Goal: Transaction & Acquisition: Book appointment/travel/reservation

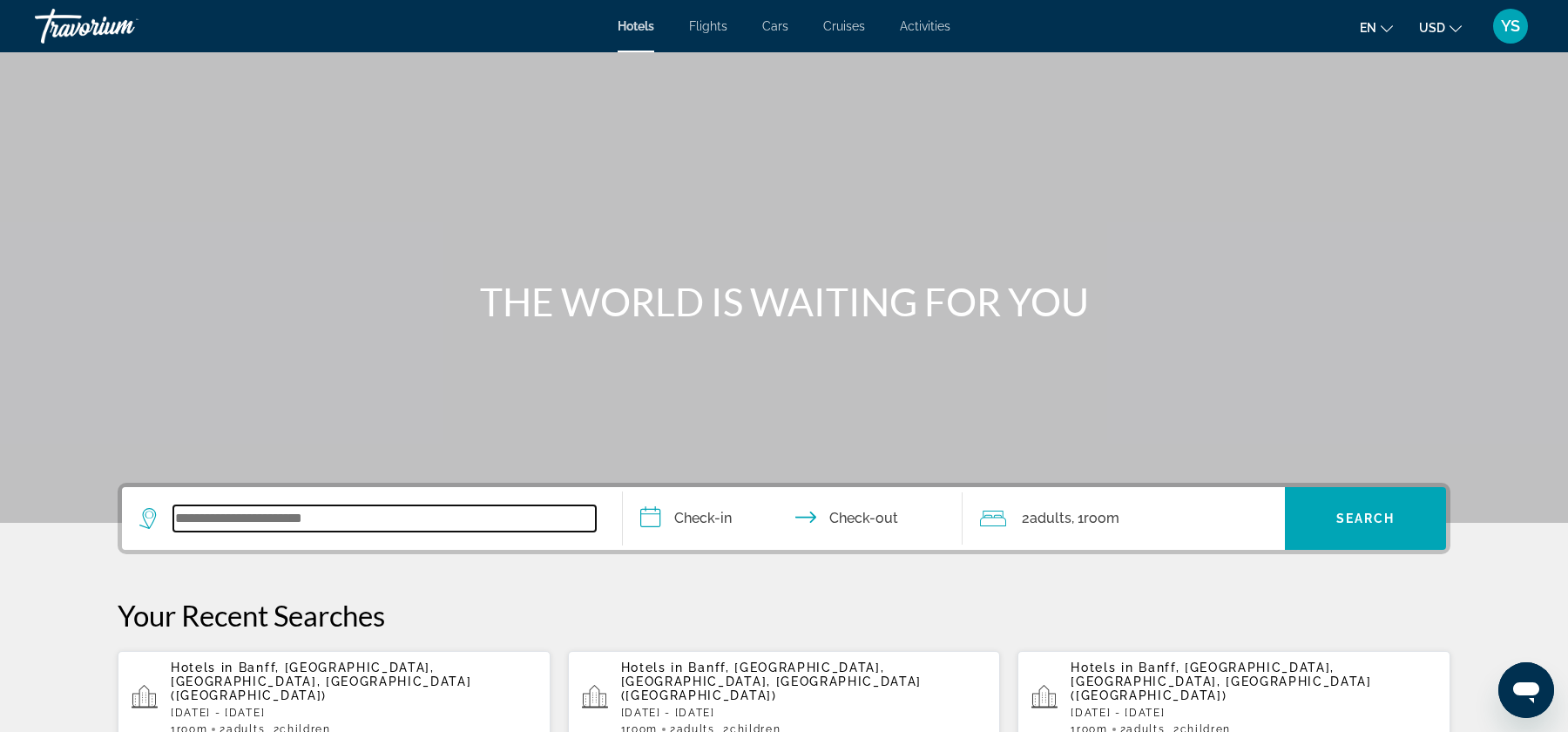
click at [360, 525] on input "Search widget" at bounding box center [384, 518] width 423 height 26
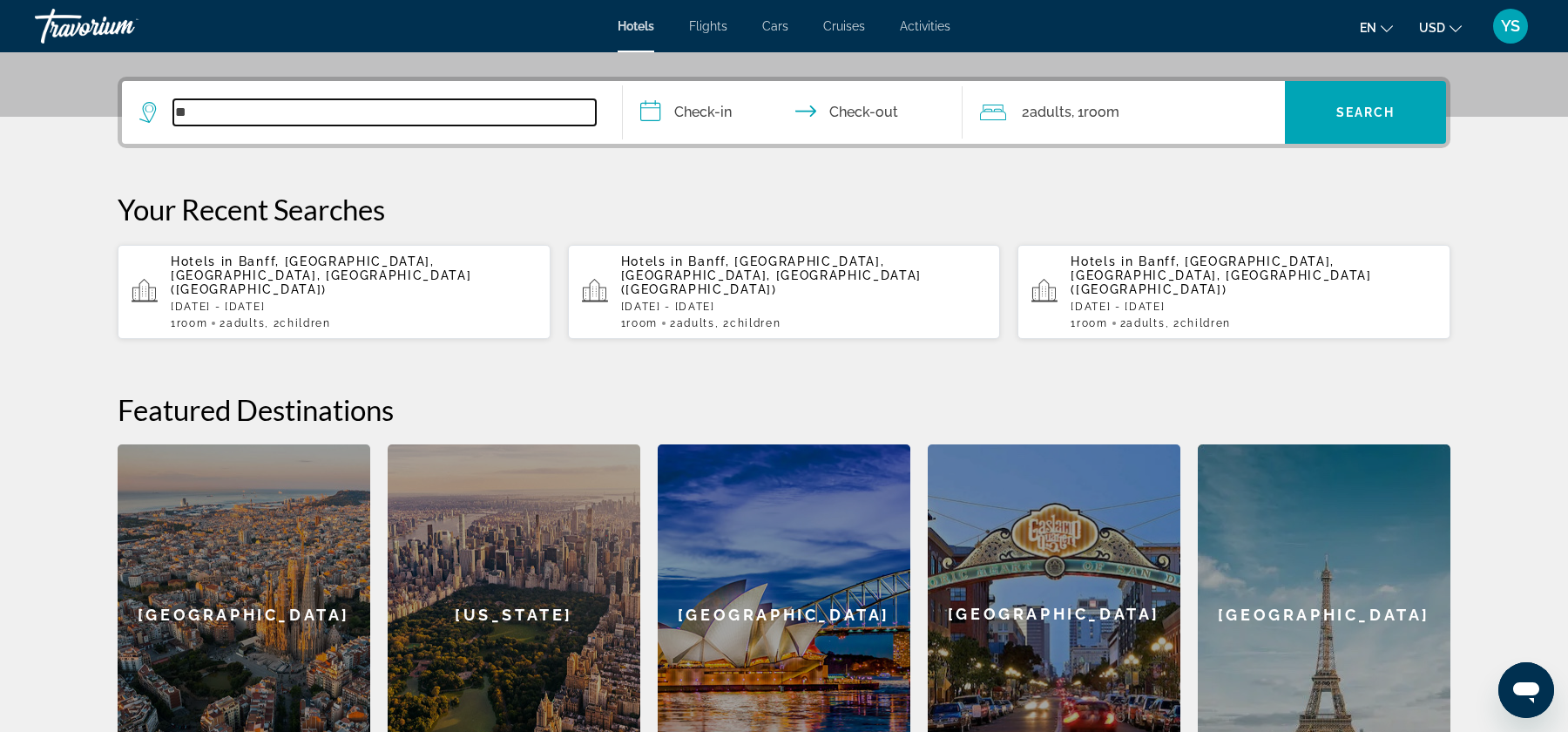
scroll to position [426, 0]
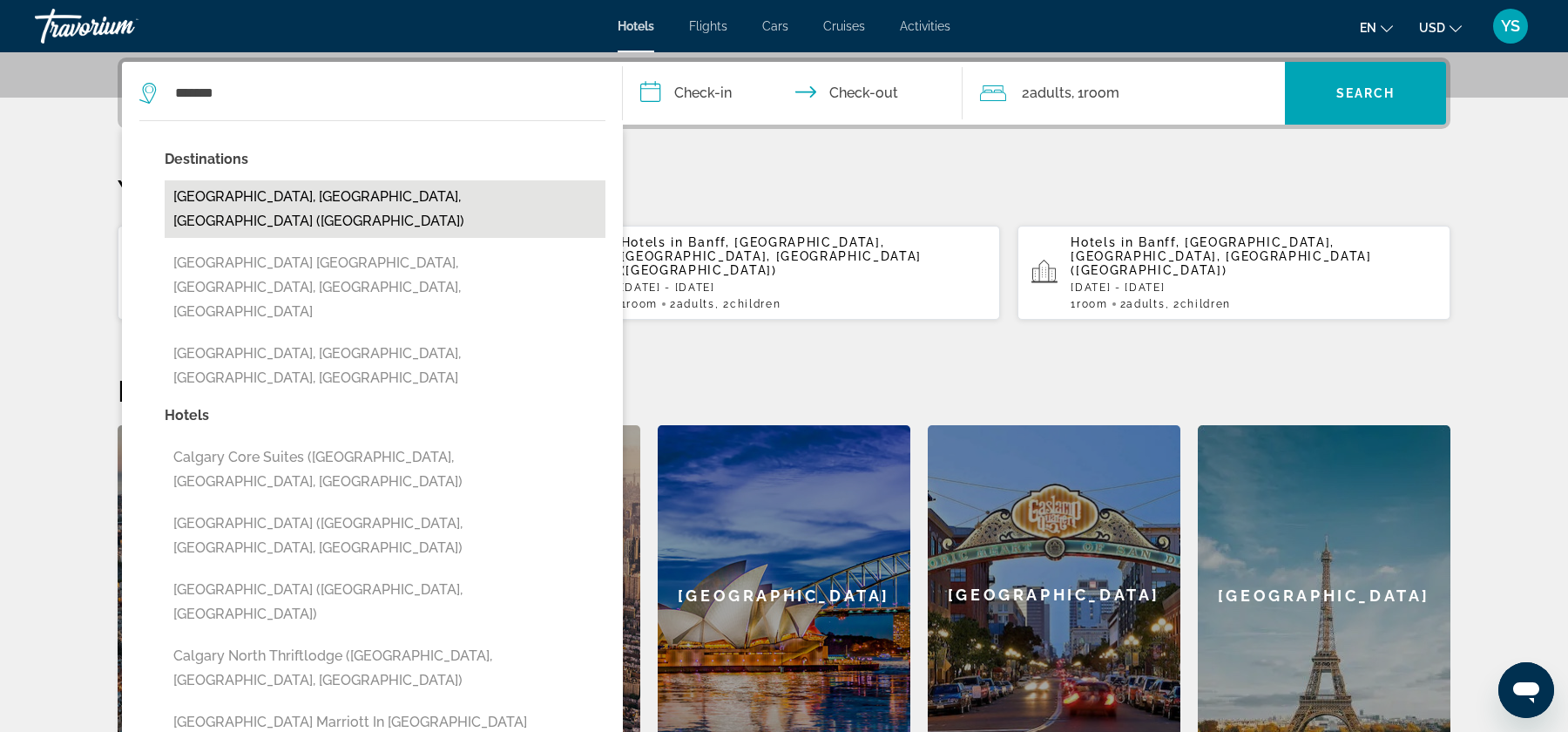
click at [334, 187] on button "[GEOGRAPHIC_DATA], [GEOGRAPHIC_DATA], [GEOGRAPHIC_DATA] ([GEOGRAPHIC_DATA])" at bounding box center [385, 209] width 441 height 58
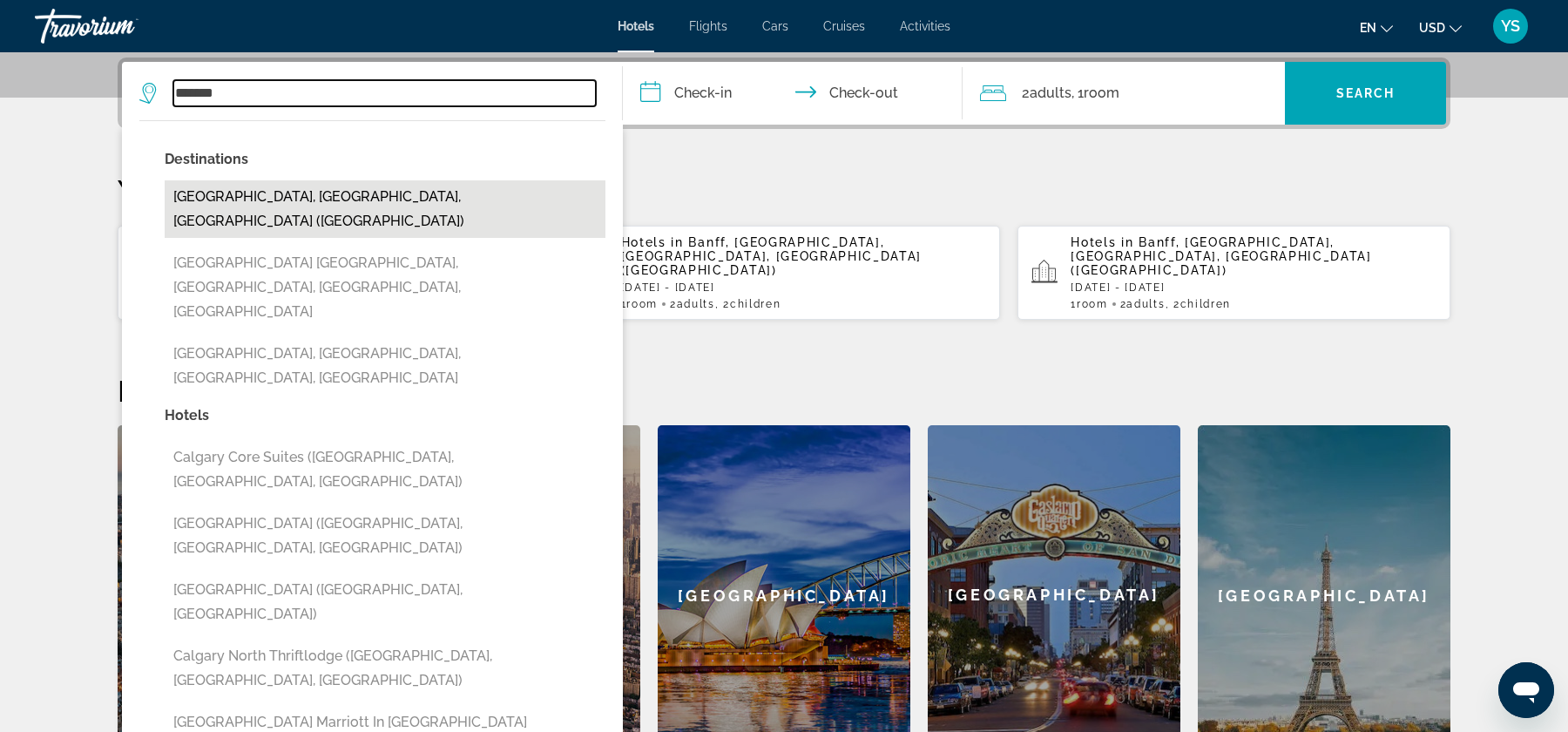
type input "**********"
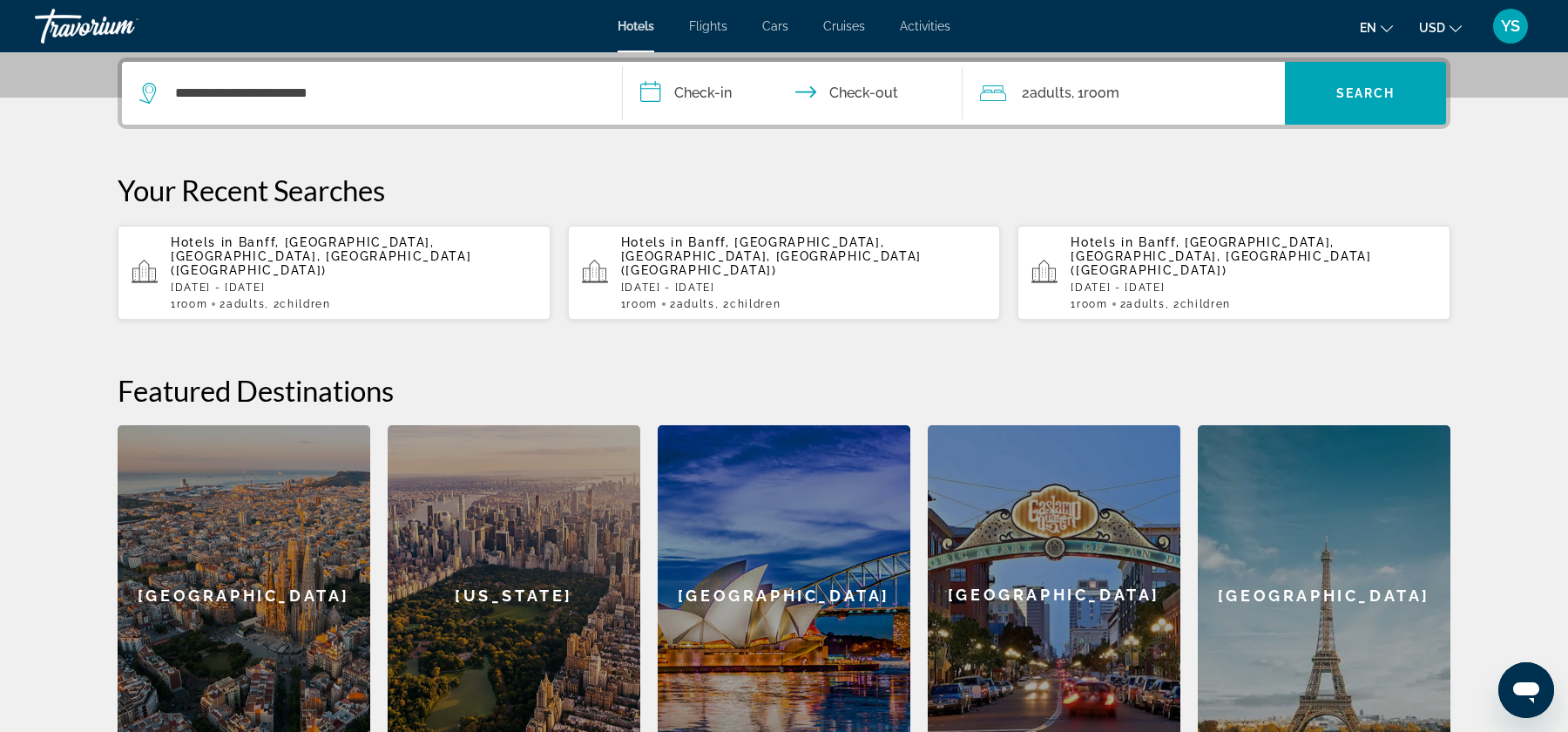
click at [700, 88] on input "**********" at bounding box center [796, 95] width 347 height 68
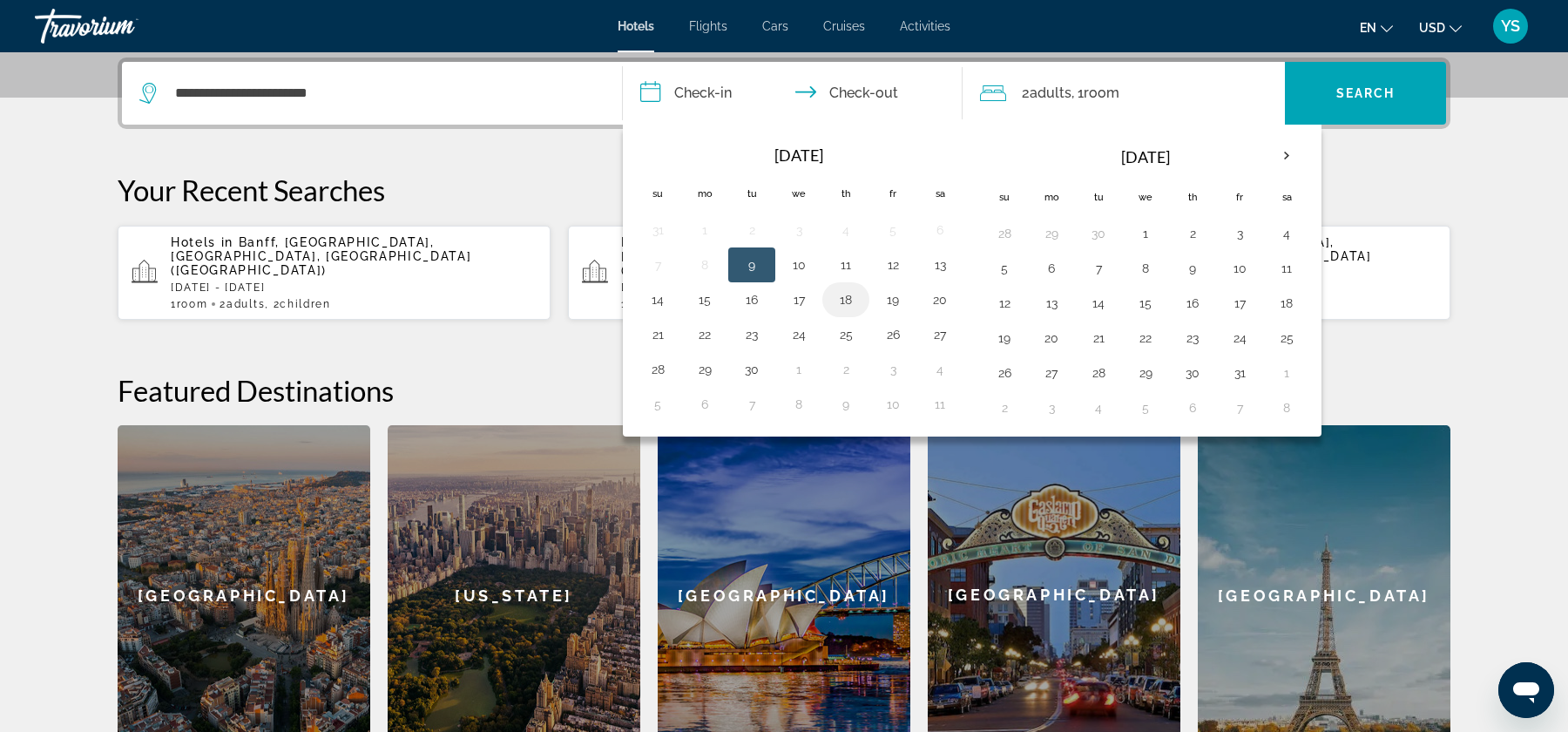
click at [853, 295] on button "18" at bounding box center [845, 300] width 28 height 24
click at [893, 295] on button "19" at bounding box center [892, 300] width 28 height 24
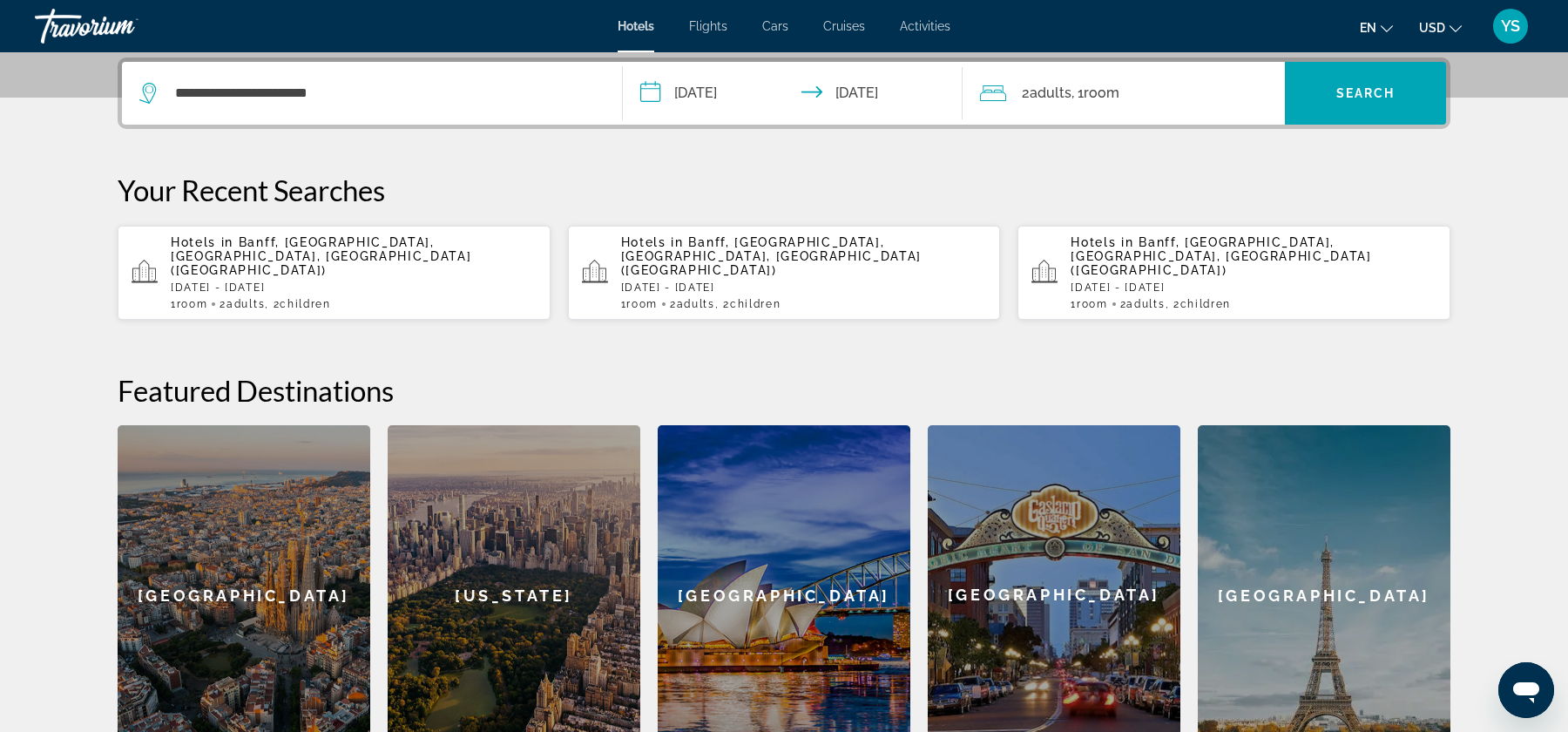
click at [707, 92] on input "**********" at bounding box center [796, 95] width 347 height 68
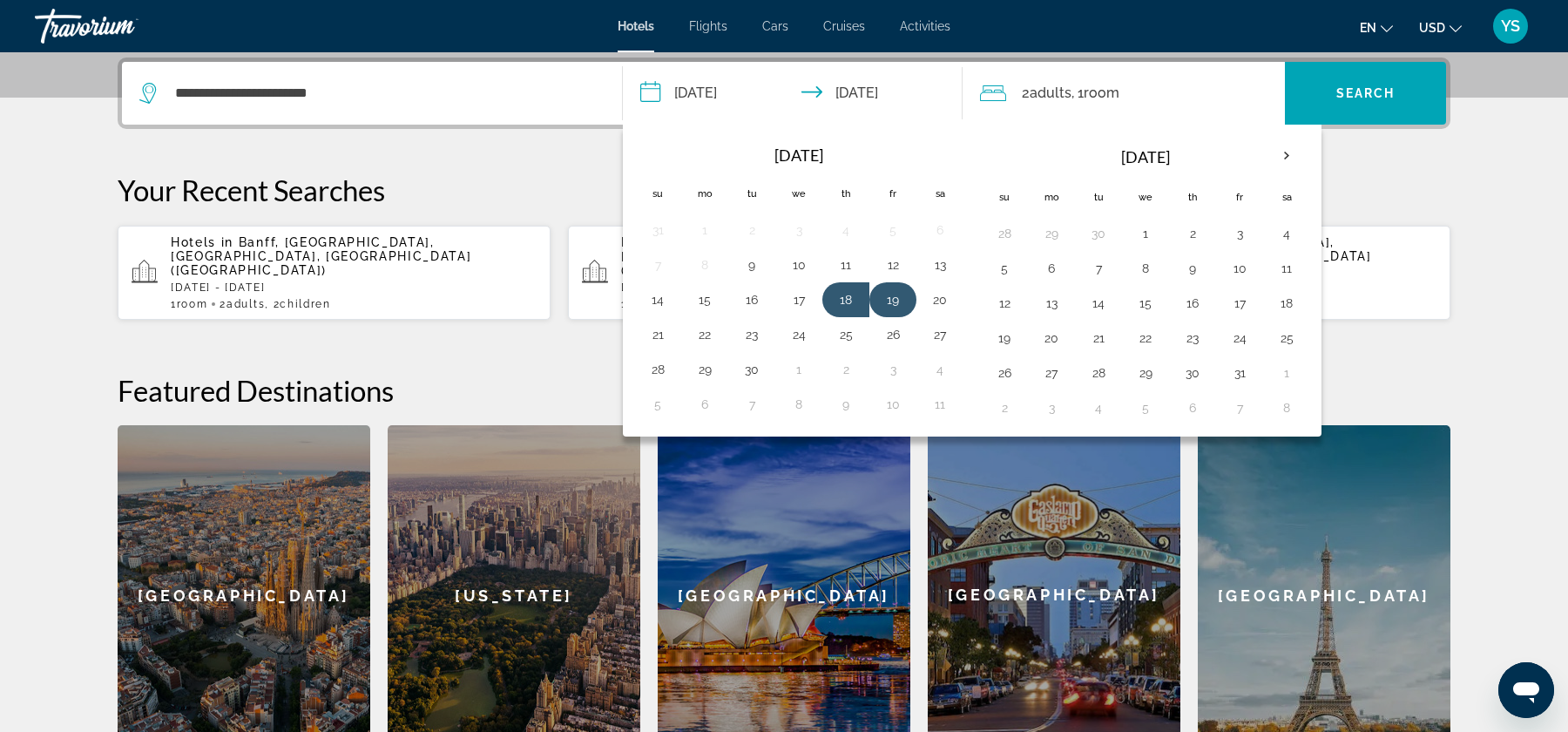
click at [888, 289] on button "19" at bounding box center [892, 300] width 28 height 24
click at [666, 332] on button "21" at bounding box center [657, 334] width 28 height 24
type input "**********"
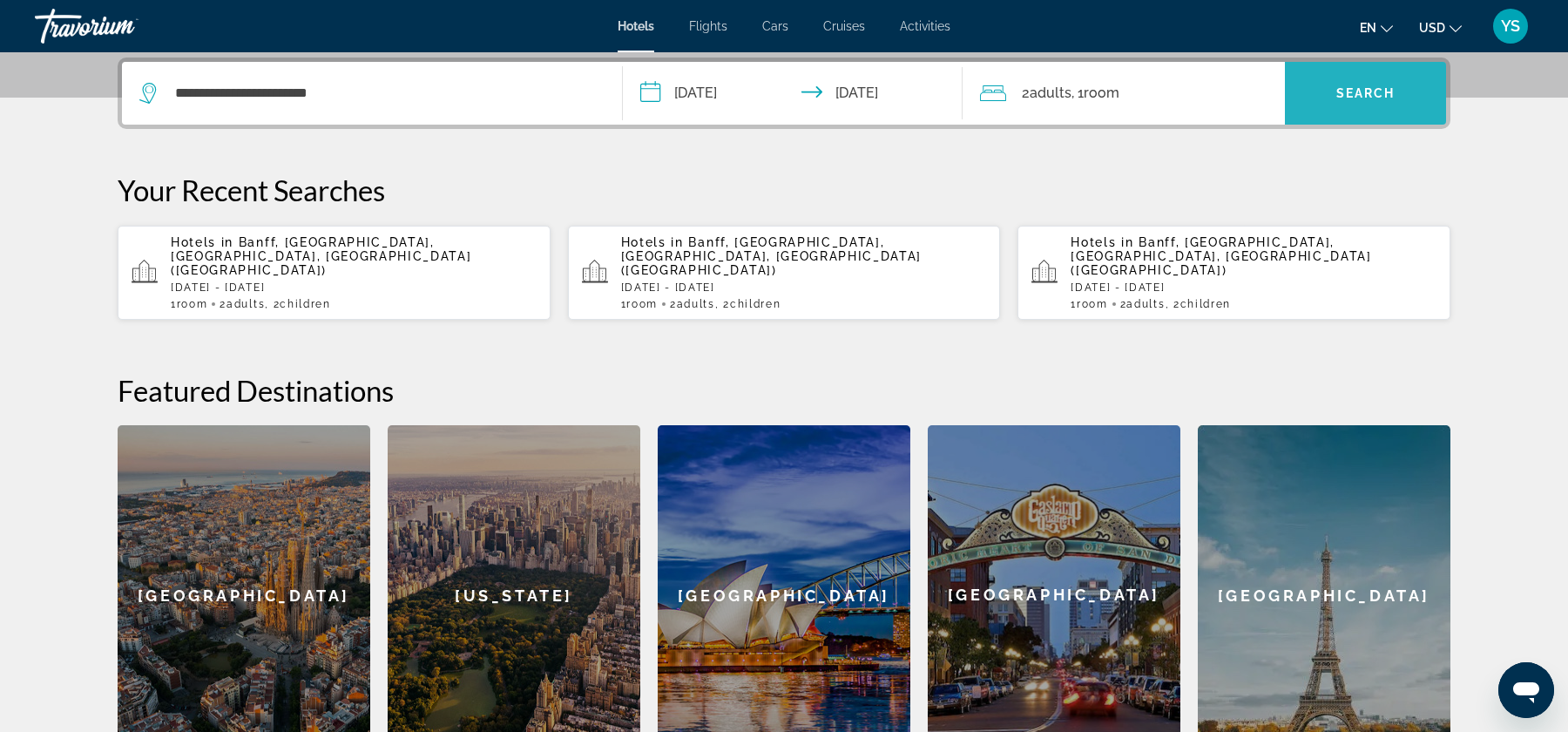
click at [1345, 98] on span "Search" at bounding box center [1366, 93] width 60 height 13
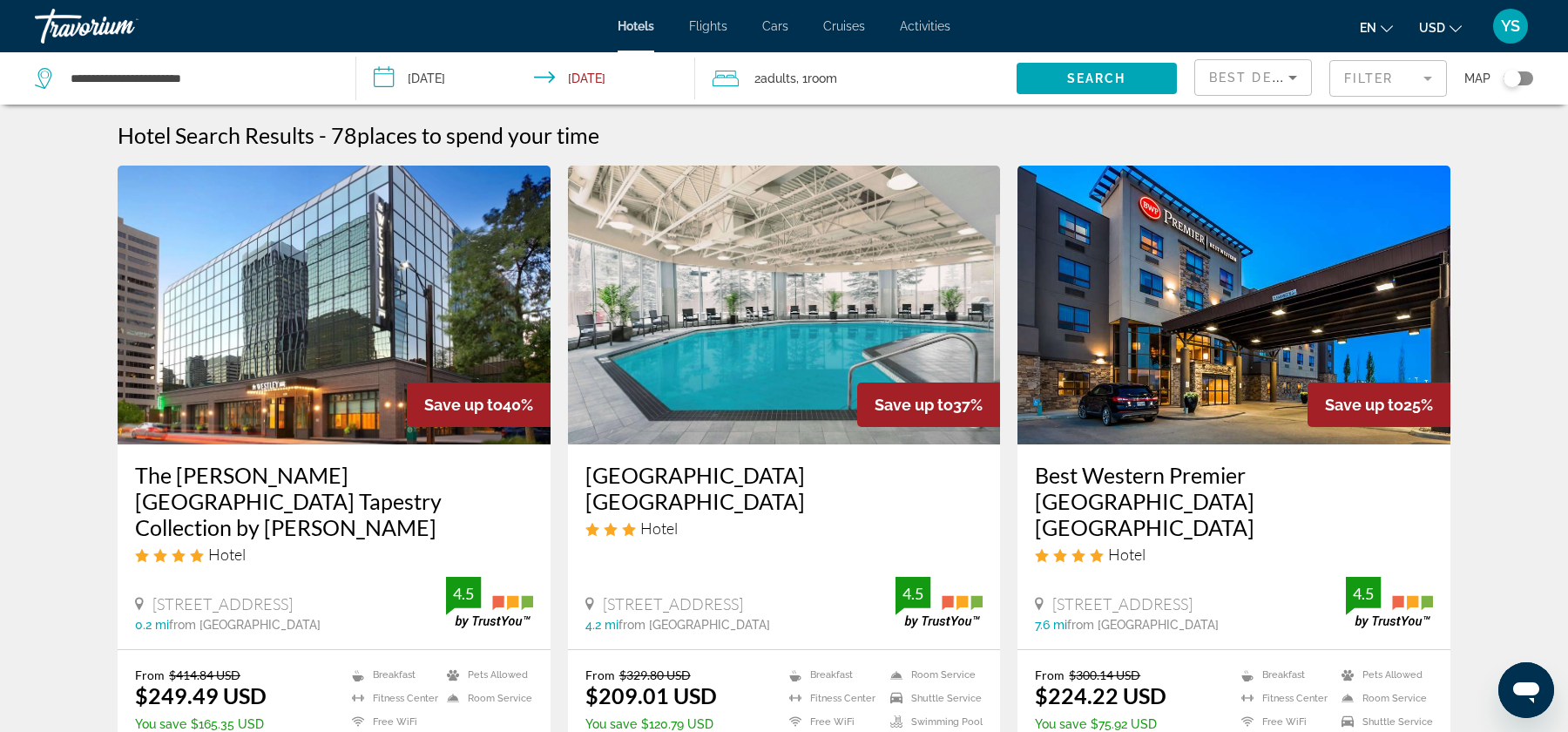
click at [1452, 30] on icon "Change currency" at bounding box center [1455, 29] width 13 height 13
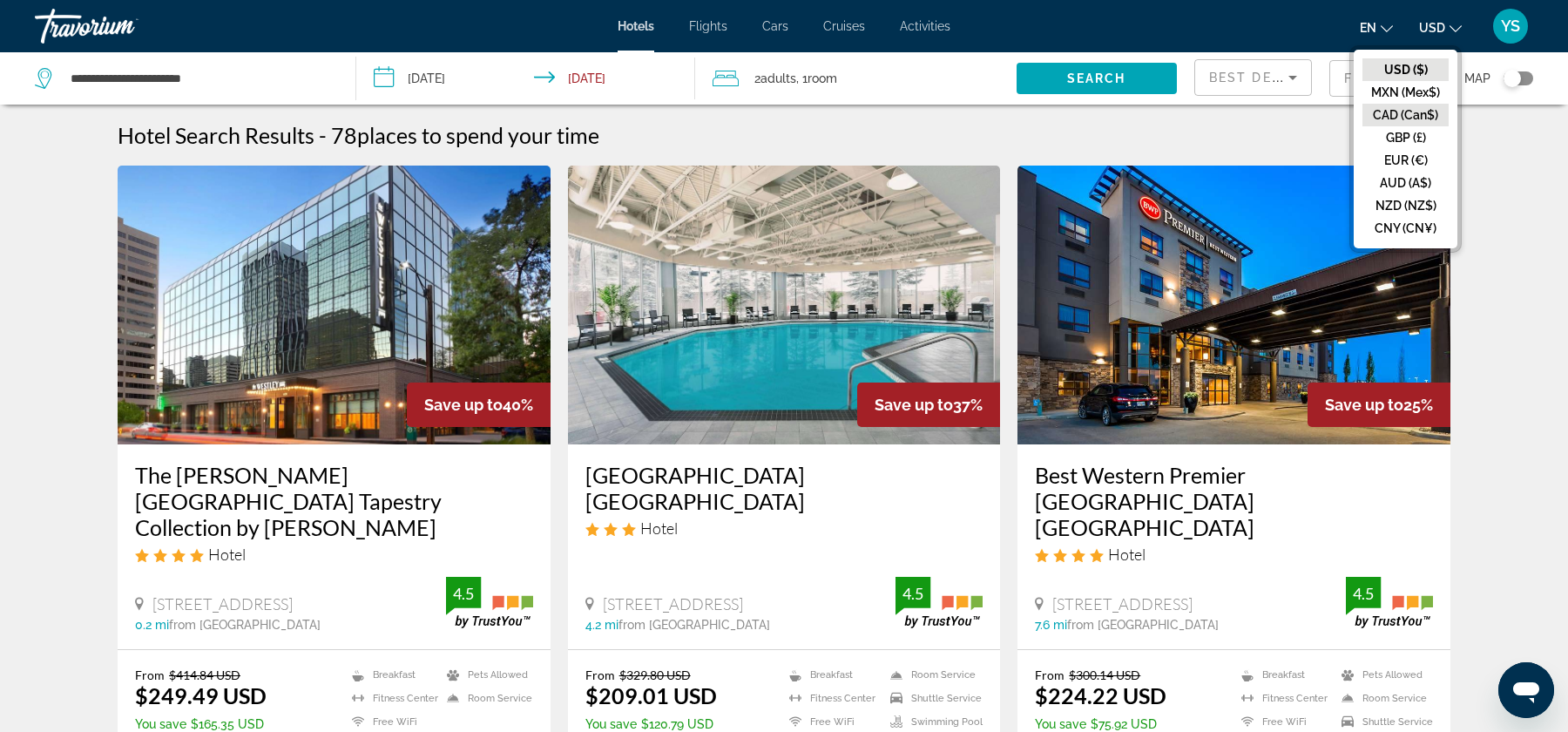
click at [1418, 115] on button "CAD (Can$)" at bounding box center [1405, 116] width 87 height 23
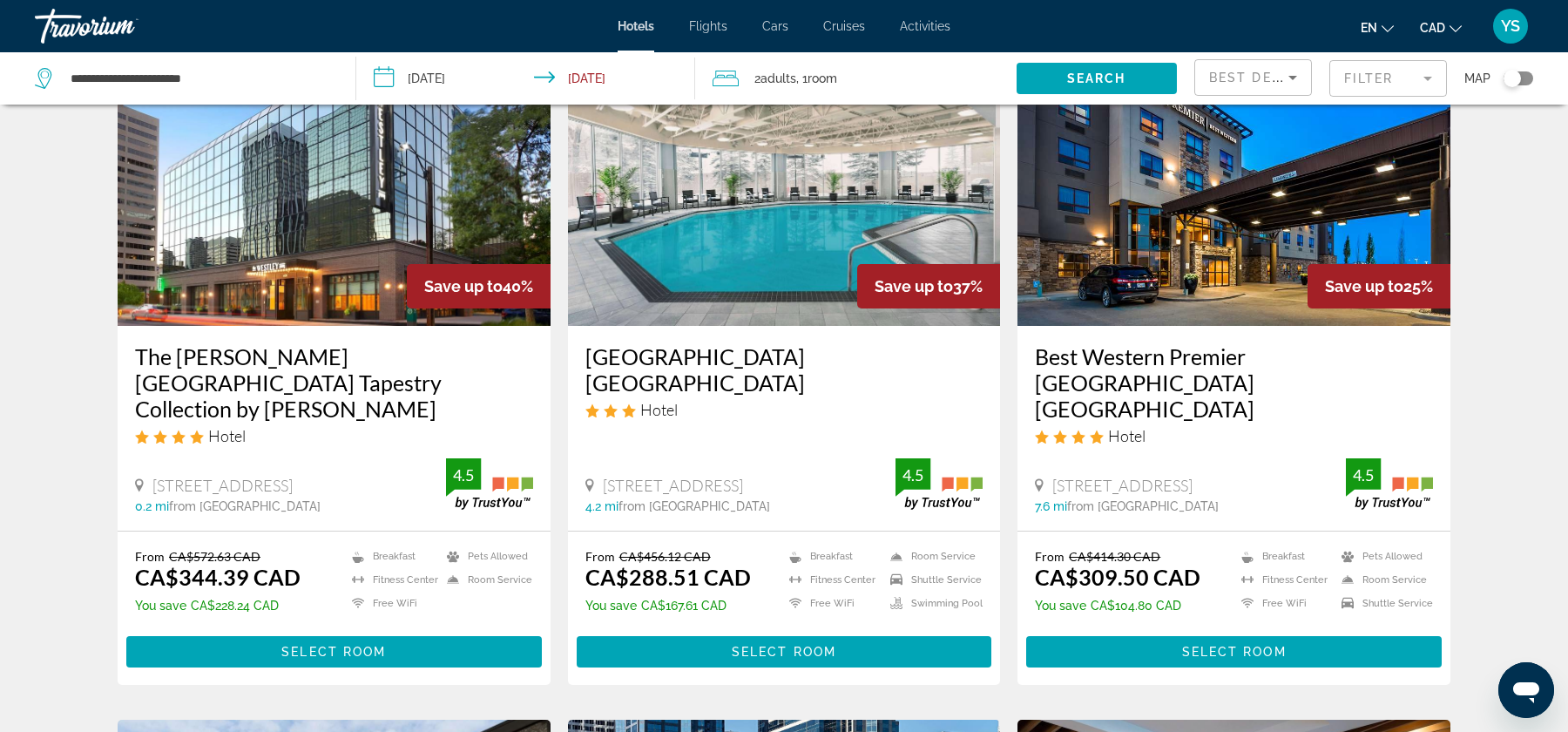
scroll to position [120, 0]
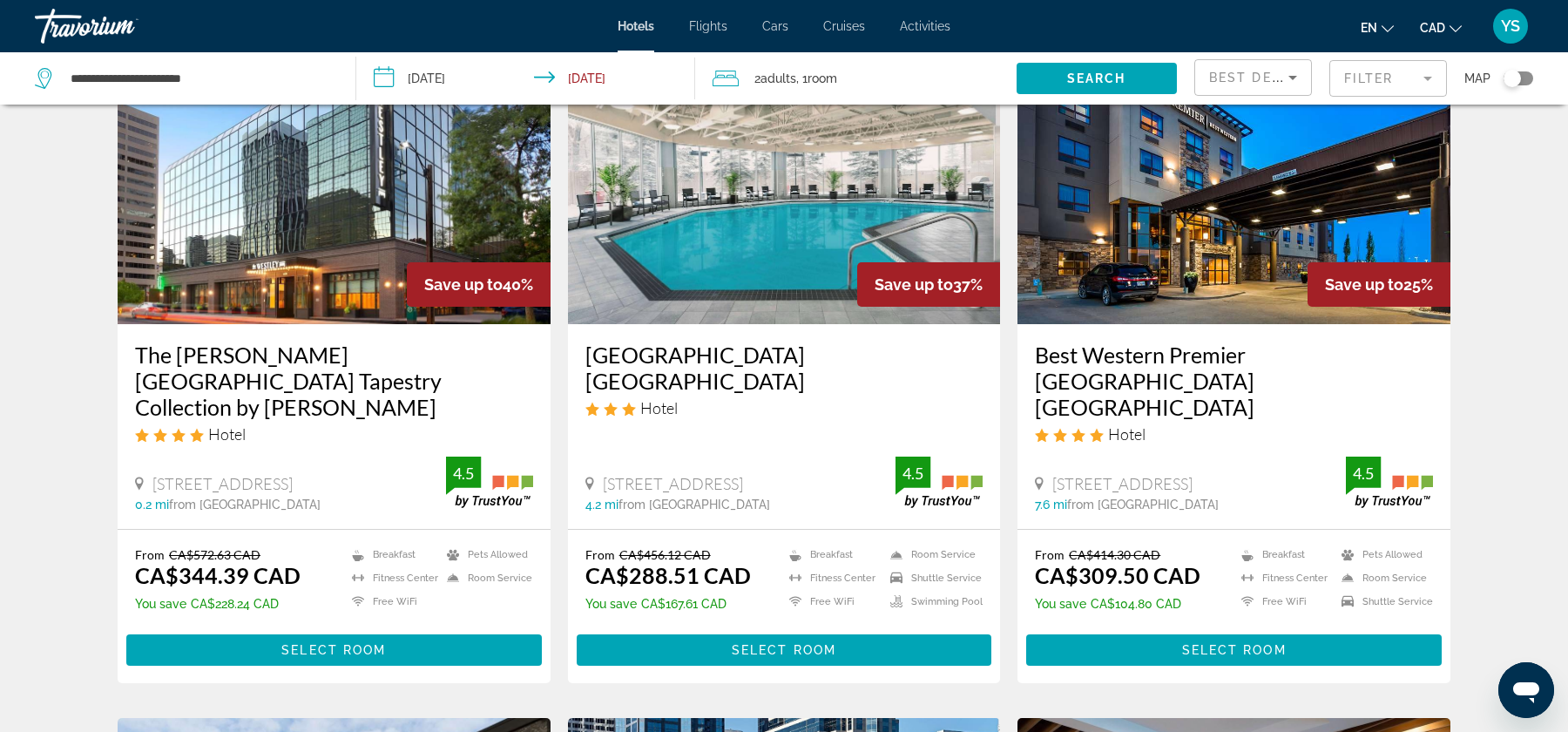
click at [848, 252] on img "Main content" at bounding box center [784, 185] width 433 height 279
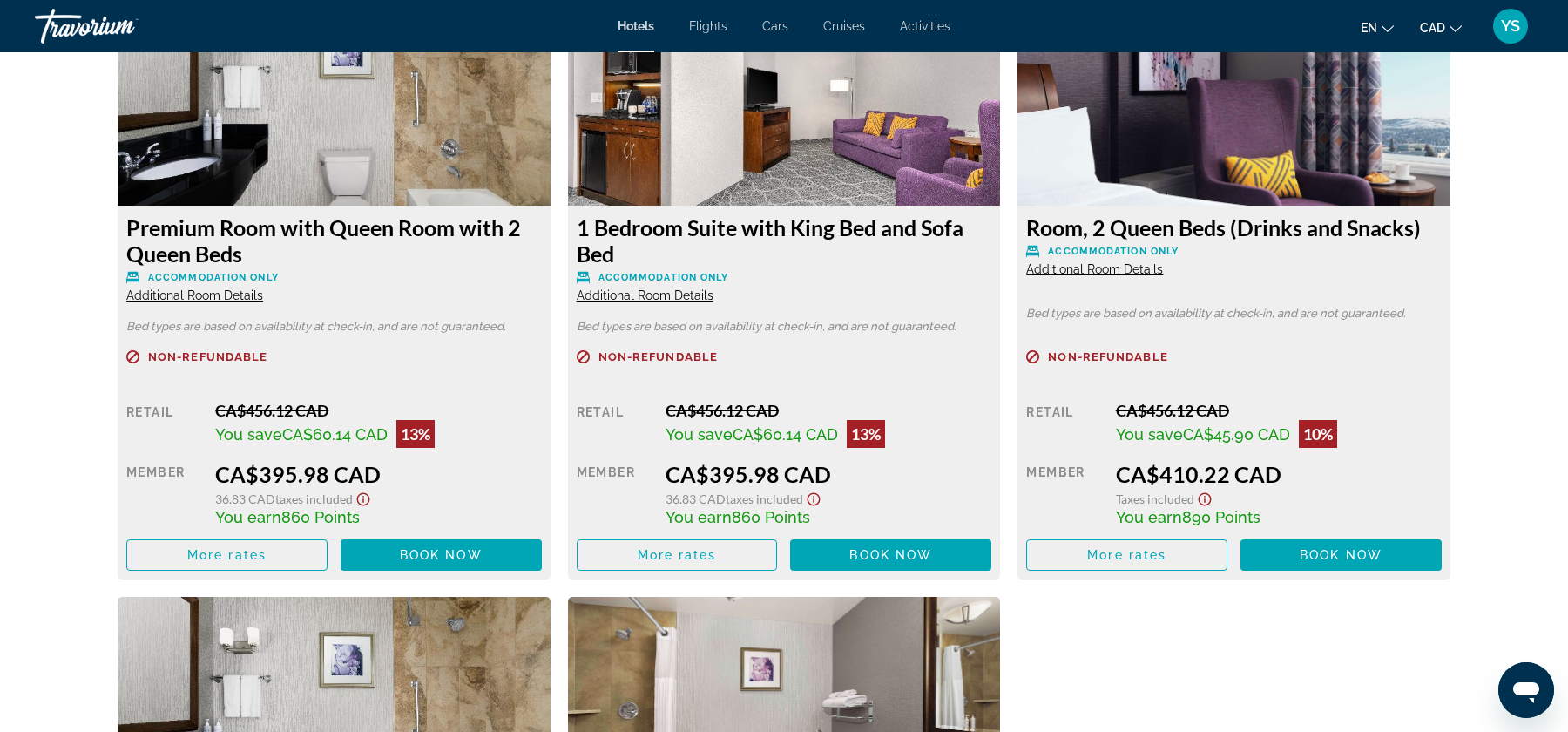
scroll to position [2221, 0]
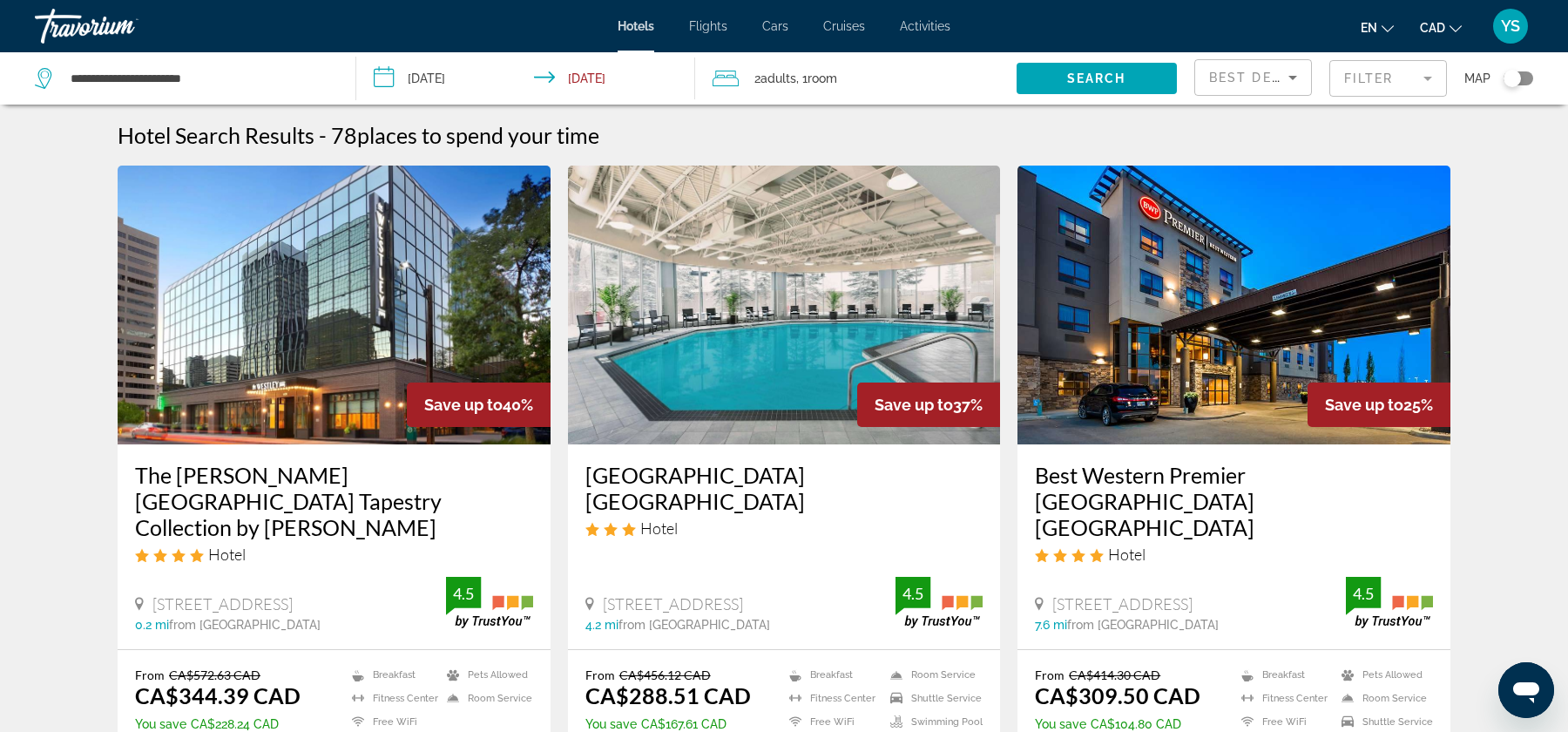
click at [1519, 81] on div "Toggle map" at bounding box center [1512, 78] width 17 height 17
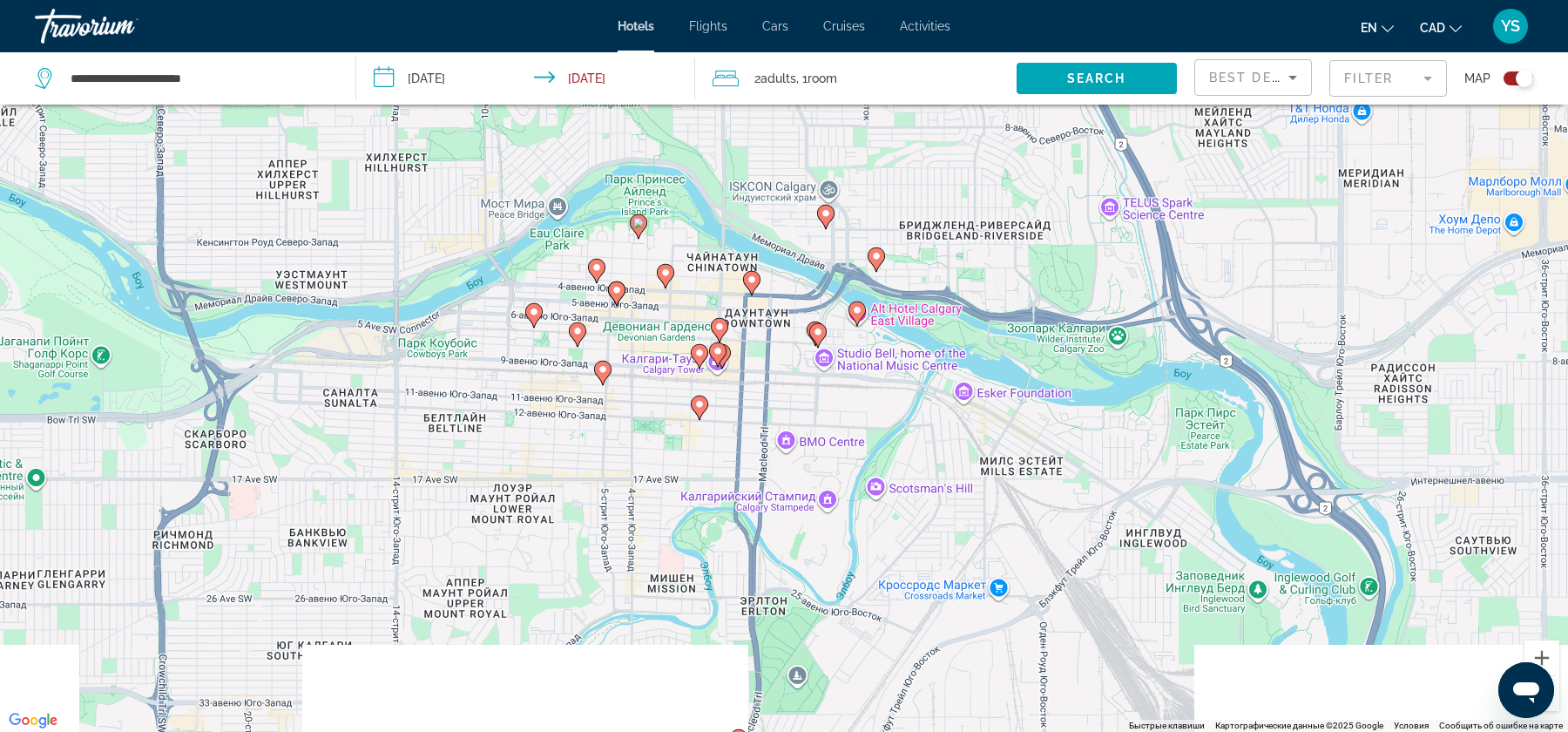
drag, startPoint x: 625, startPoint y: 485, endPoint x: 665, endPoint y: 304, distance: 185.4
click at [665, 304] on div "Чтобы активировать перетаскивание с помощью клавиатуры, нажмите Alt + Ввод. Пос…" at bounding box center [784, 366] width 1568 height 732
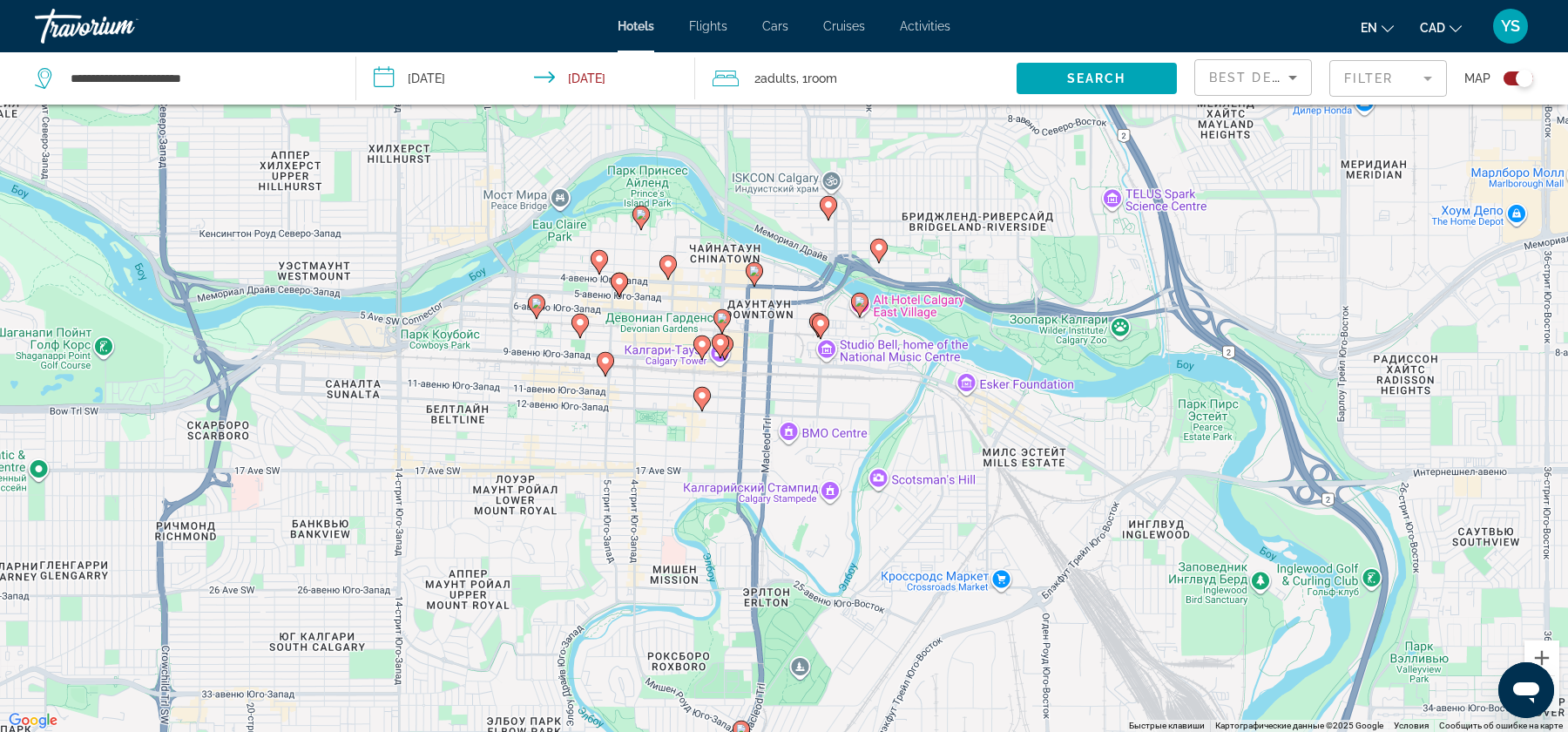
click at [730, 318] on icon "Main content" at bounding box center [722, 322] width 15 height 23
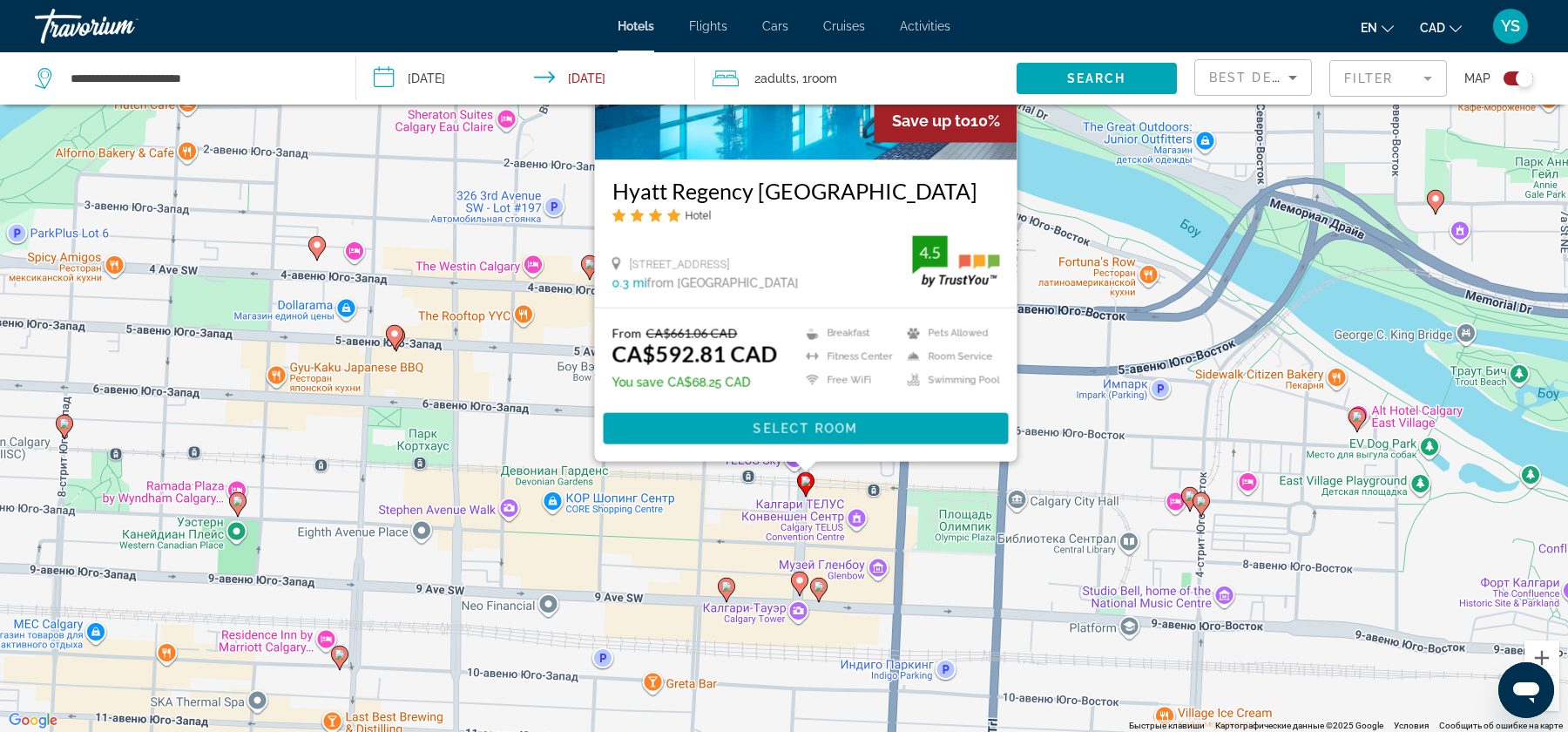
drag, startPoint x: 843, startPoint y: 647, endPoint x: 849, endPoint y: 587, distance: 60.3
click at [849, 587] on div "Чтобы активировать перетаскивание с помощью клавиатуры, нажмите Alt + Ввод. Пос…" at bounding box center [784, 366] width 1568 height 732
click at [822, 592] on icon "Main content" at bounding box center [819, 590] width 15 height 23
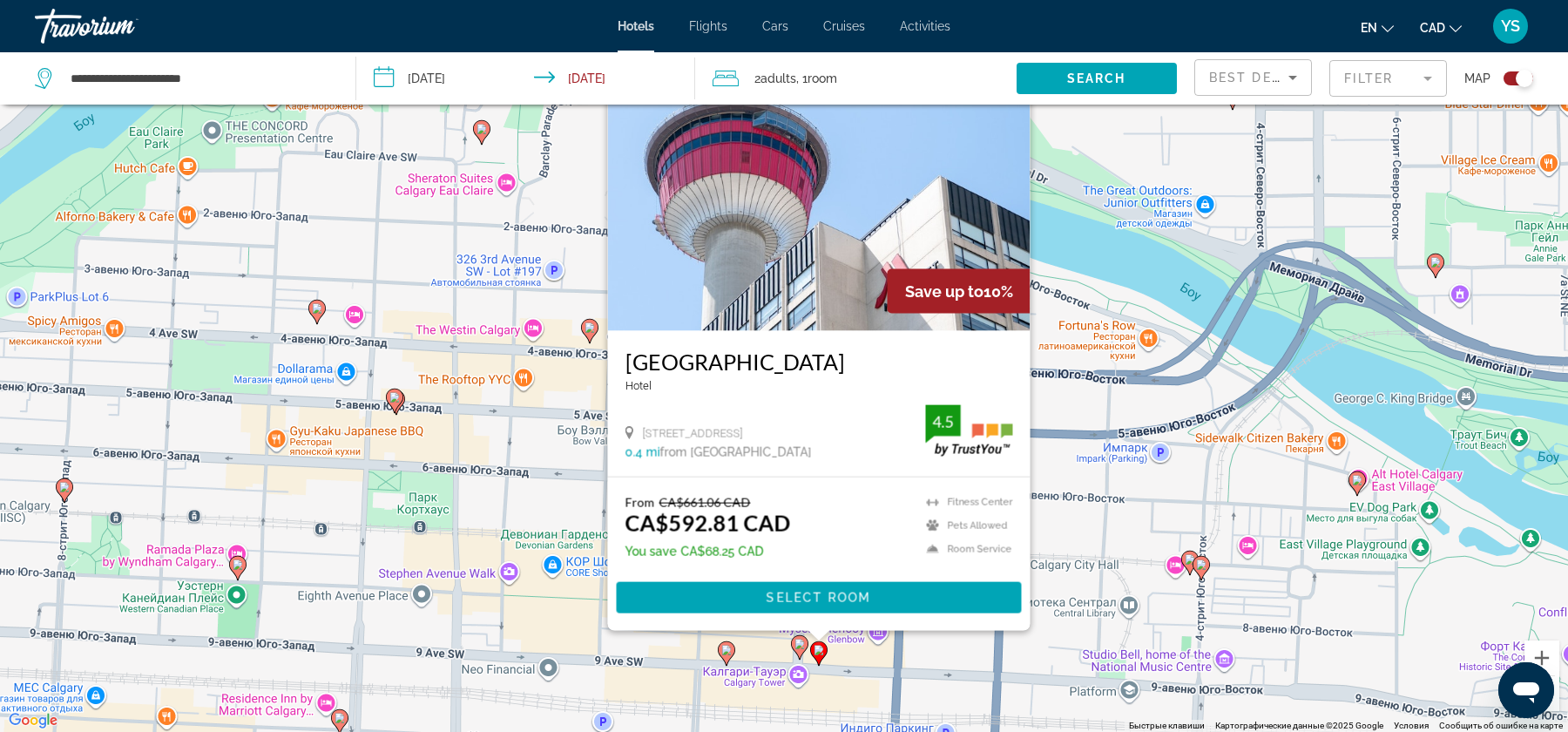
click at [798, 650] on icon "Main content" at bounding box center [800, 648] width 15 height 23
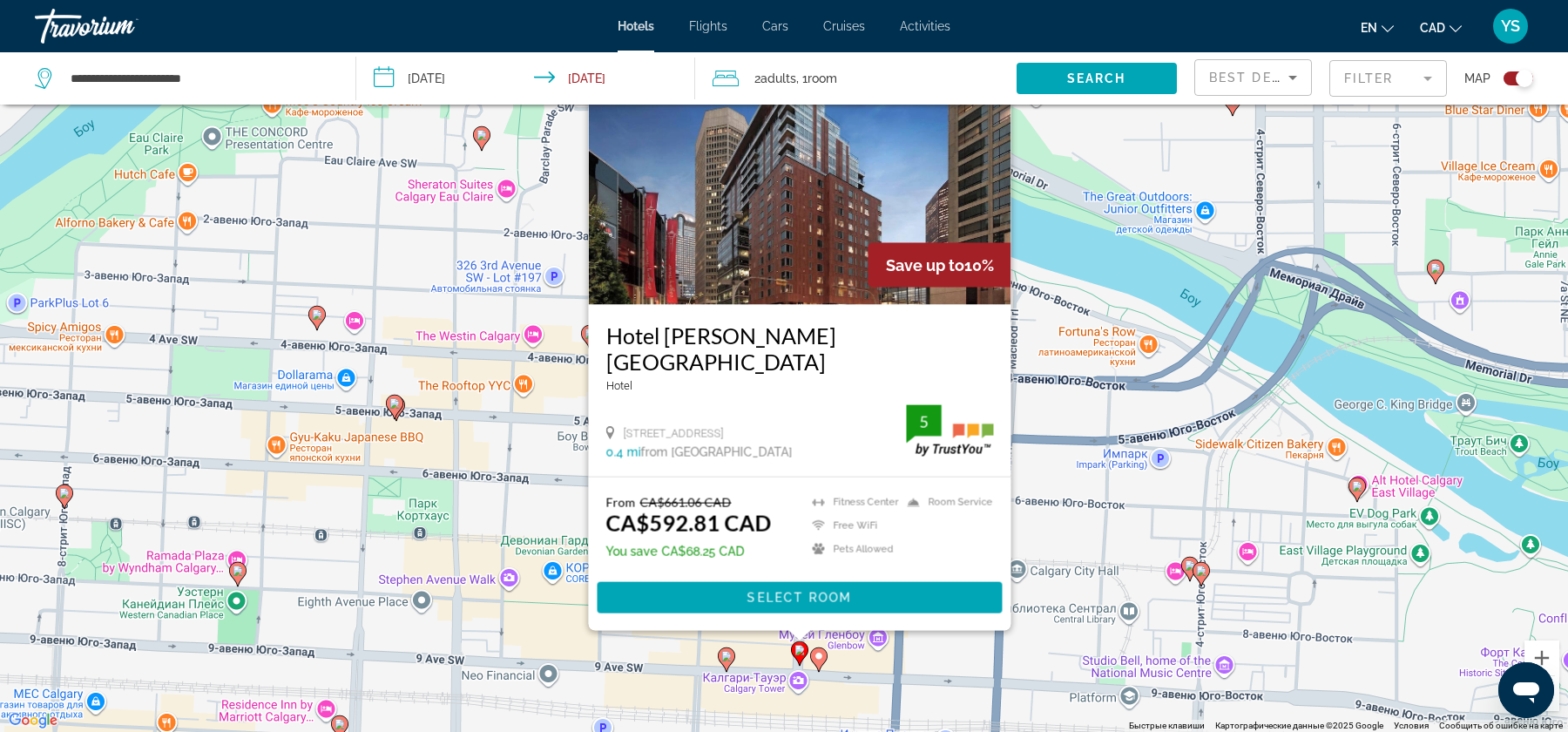
click at [727, 663] on icon "Main content" at bounding box center [727, 660] width 15 height 23
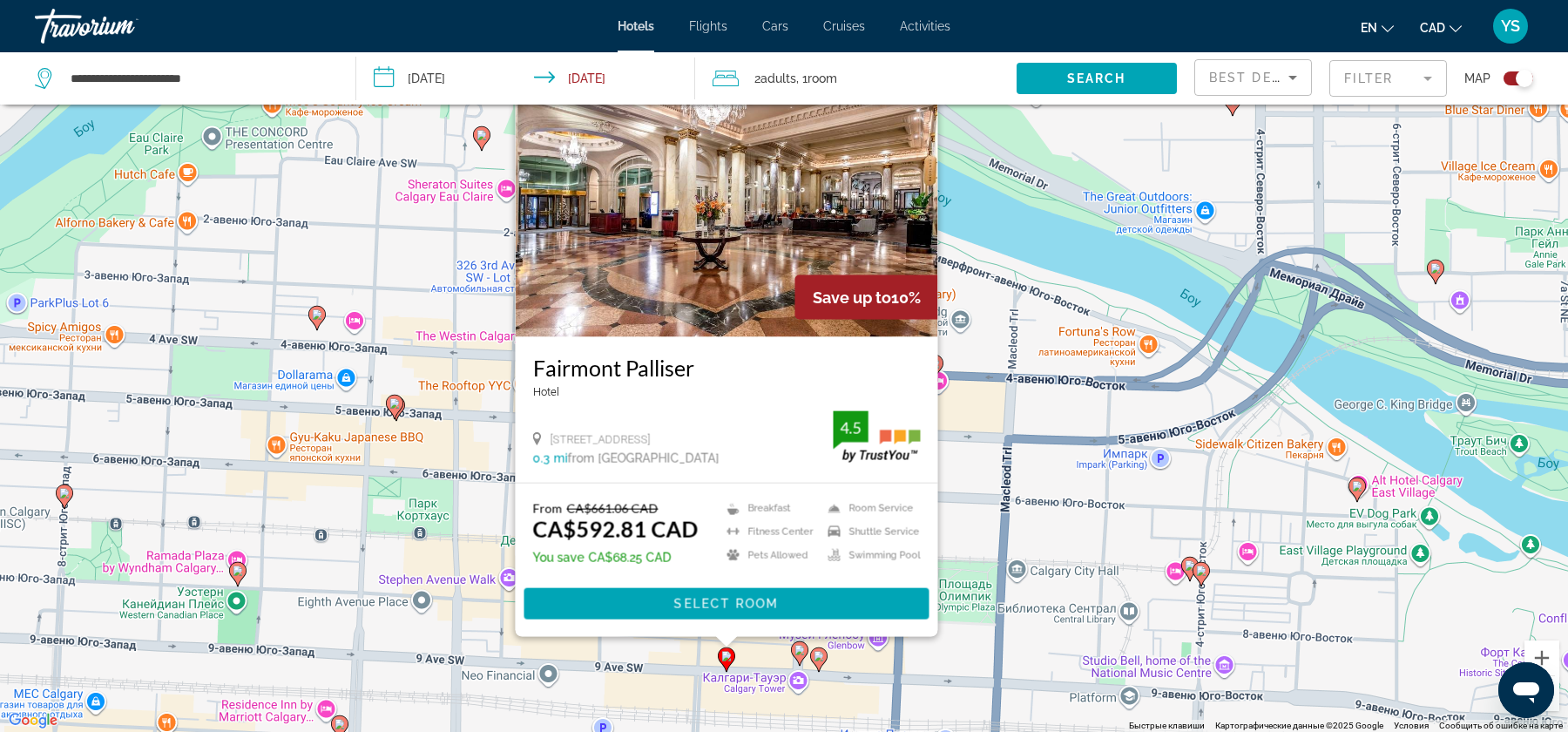
click at [1186, 572] on icon "Main content" at bounding box center [1190, 569] width 15 height 23
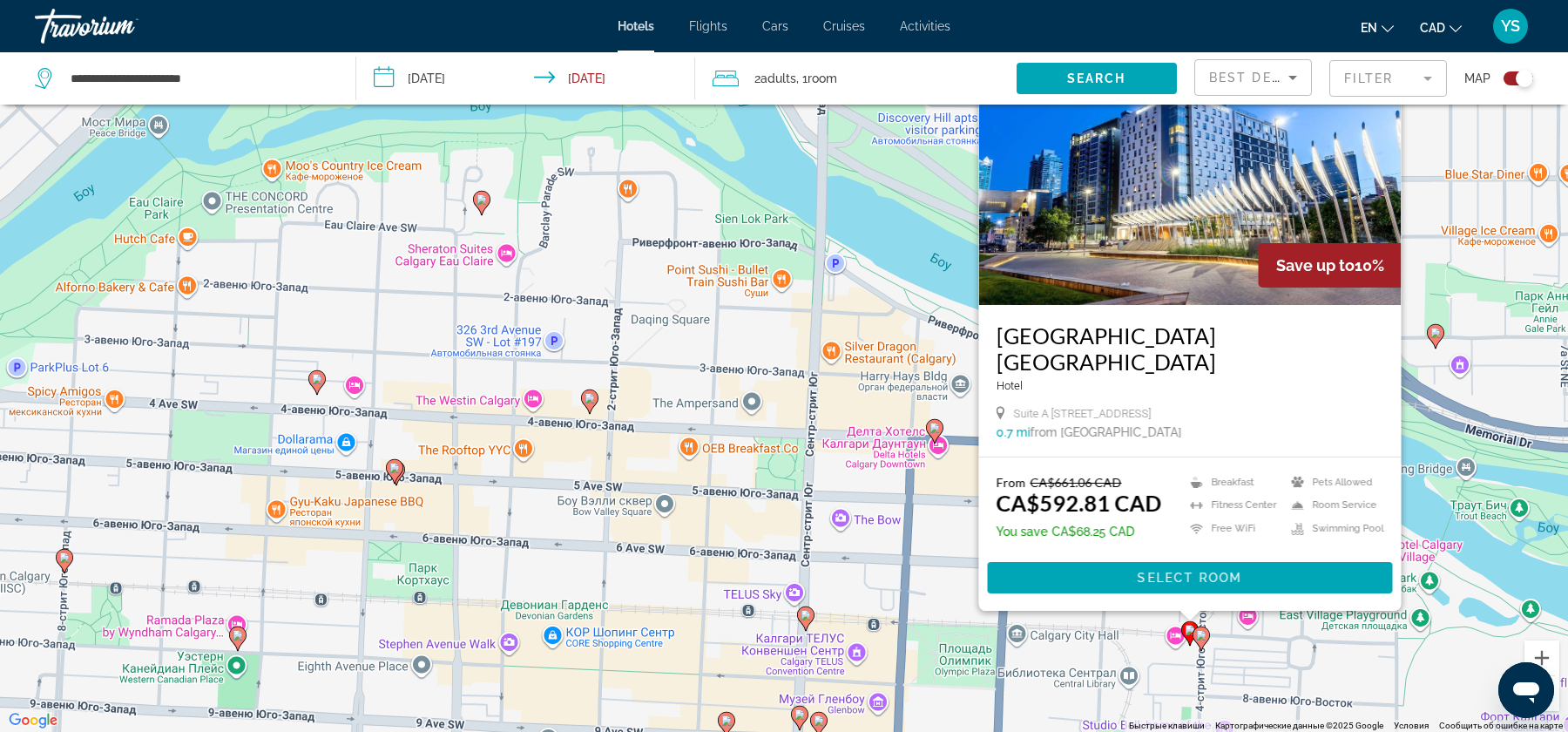
click at [1199, 636] on image "Main content" at bounding box center [1201, 635] width 11 height 11
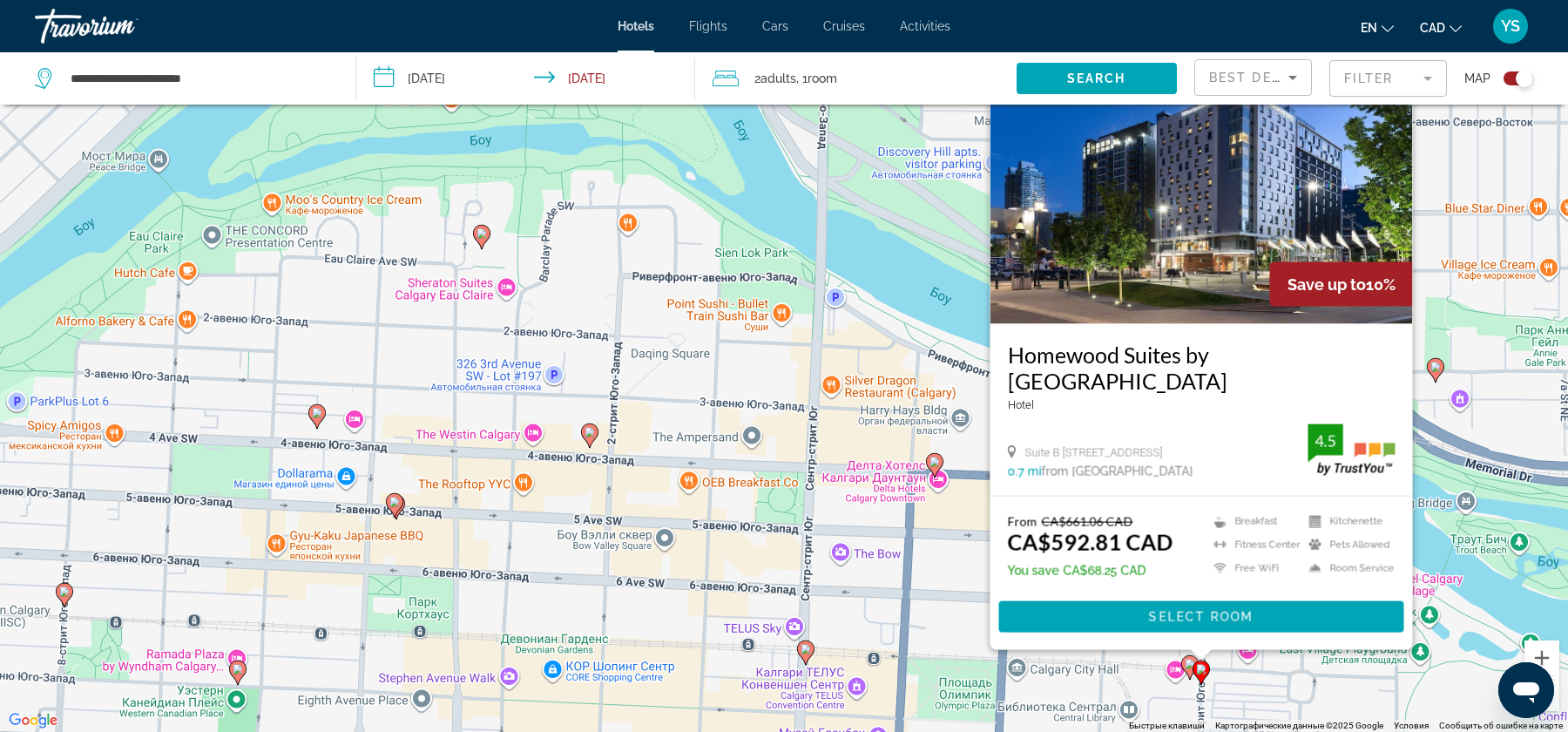
click at [938, 460] on image "Main content" at bounding box center [935, 461] width 11 height 11
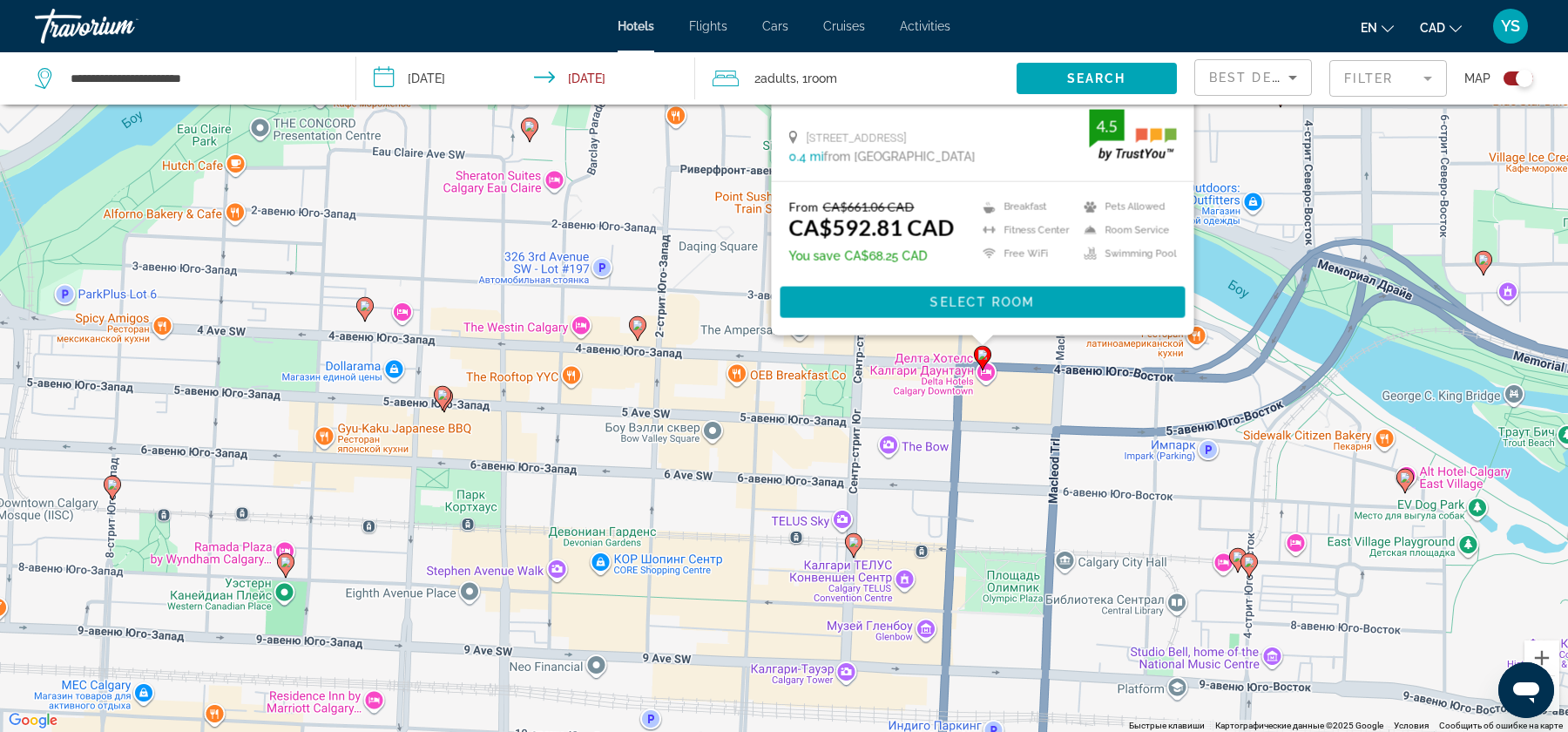
drag, startPoint x: 681, startPoint y: 583, endPoint x: 722, endPoint y: 258, distance: 327.6
click at [722, 258] on div "Чтобы активировать перетаскивание с помощью клавиатуры, нажмите Alt + Ввод. Пос…" at bounding box center [784, 366] width 1568 height 732
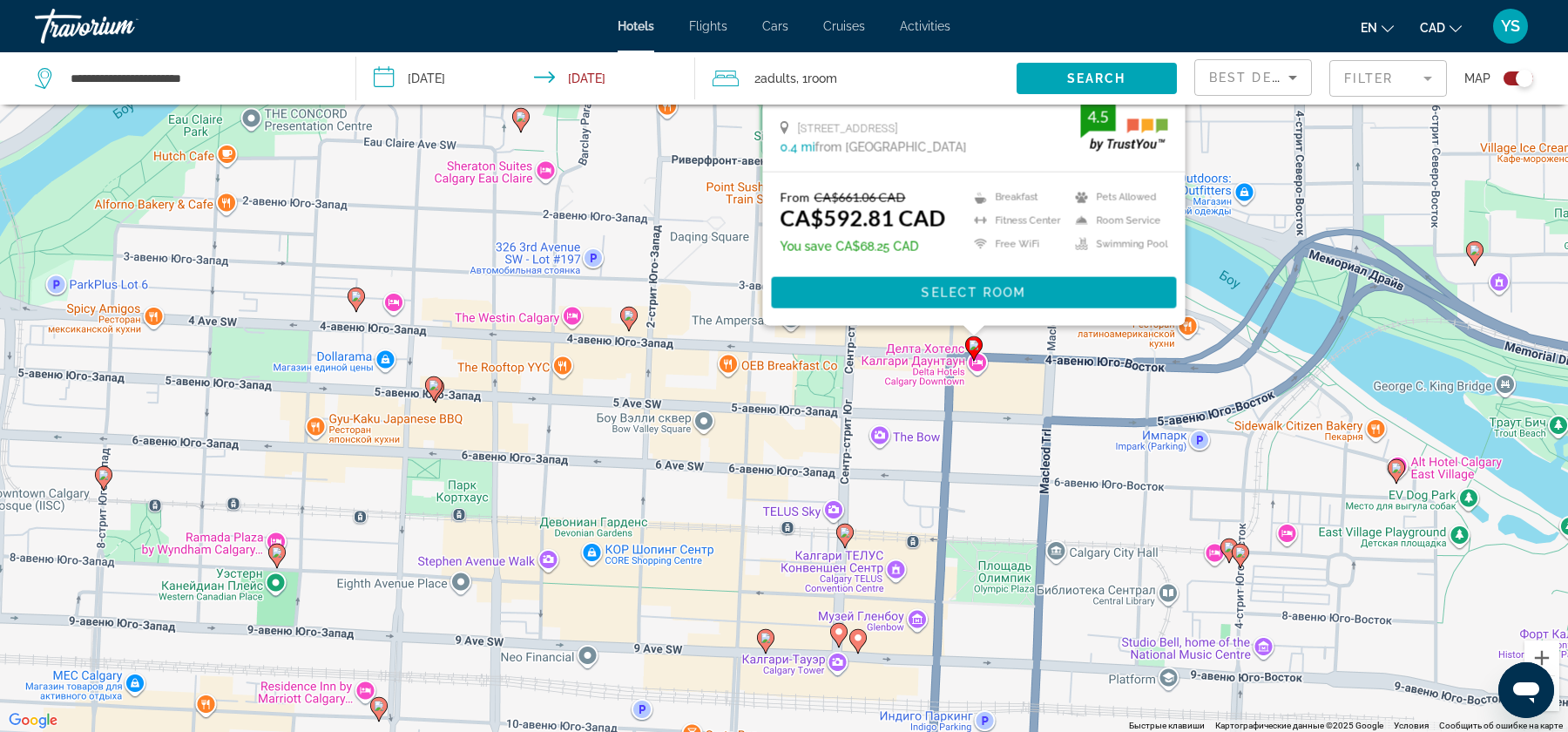
click at [278, 560] on icon "Main content" at bounding box center [277, 557] width 15 height 23
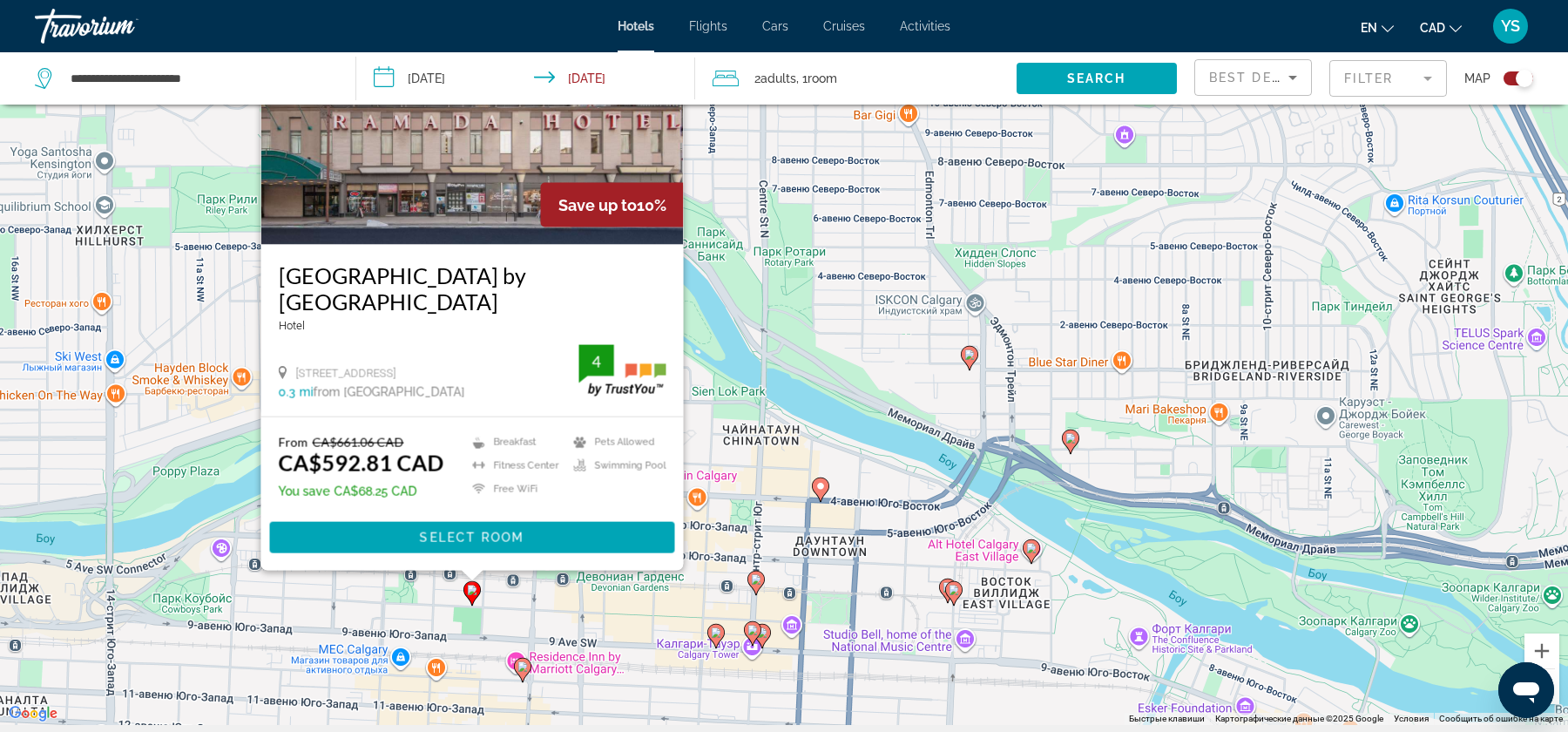
scroll to position [110, 0]
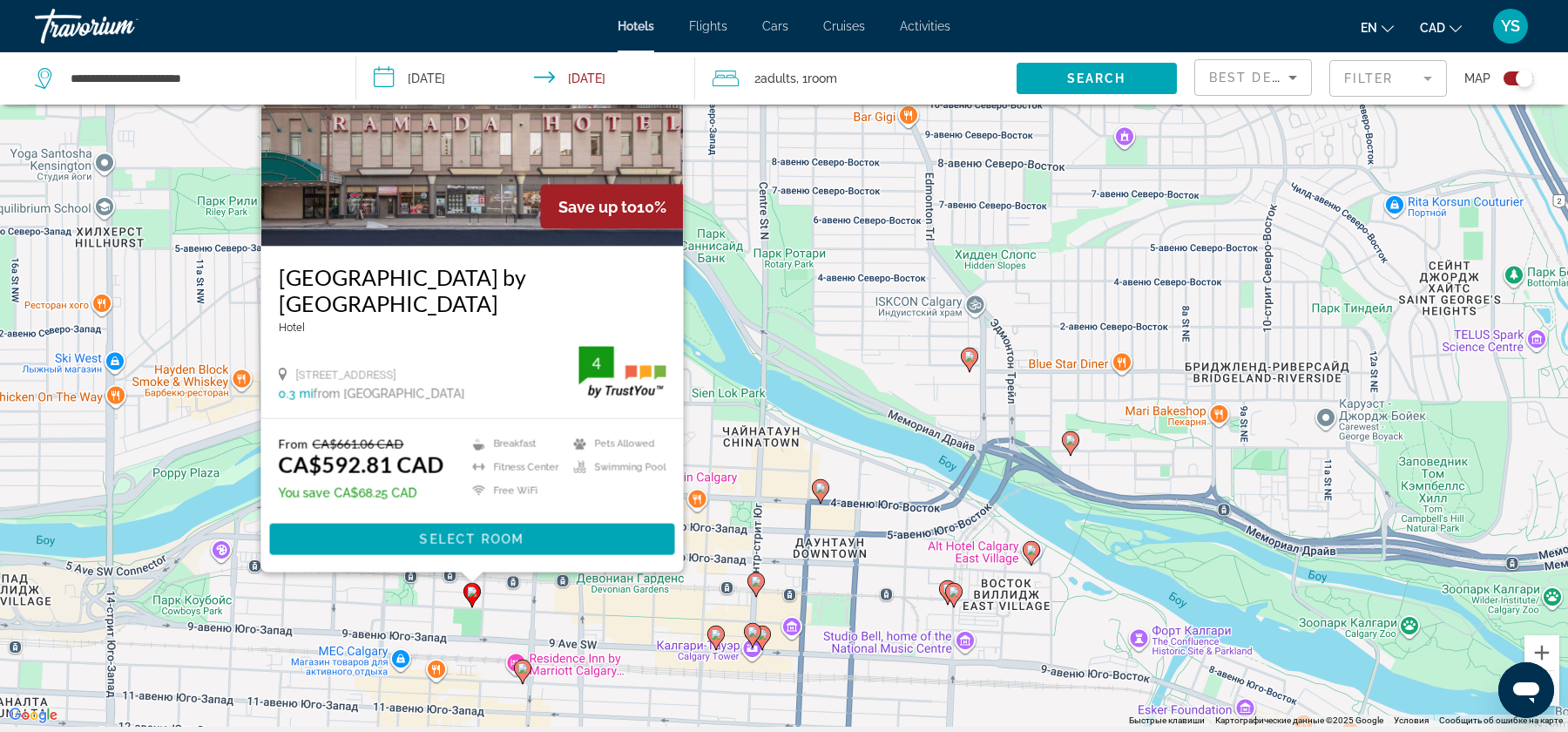
click at [974, 363] on icon "Main content" at bounding box center [969, 359] width 17 height 24
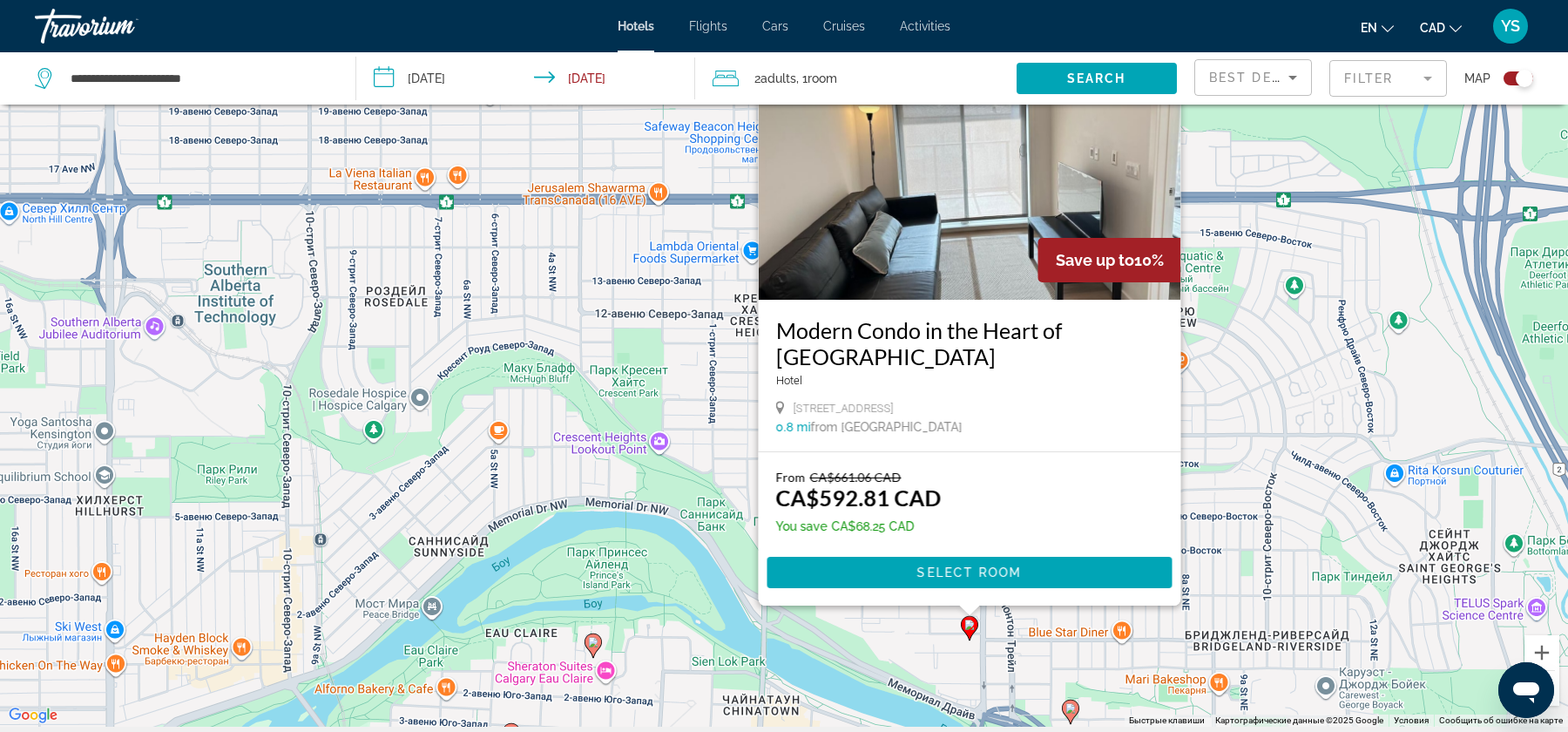
click at [1074, 702] on icon "Main content" at bounding box center [1070, 713] width 15 height 23
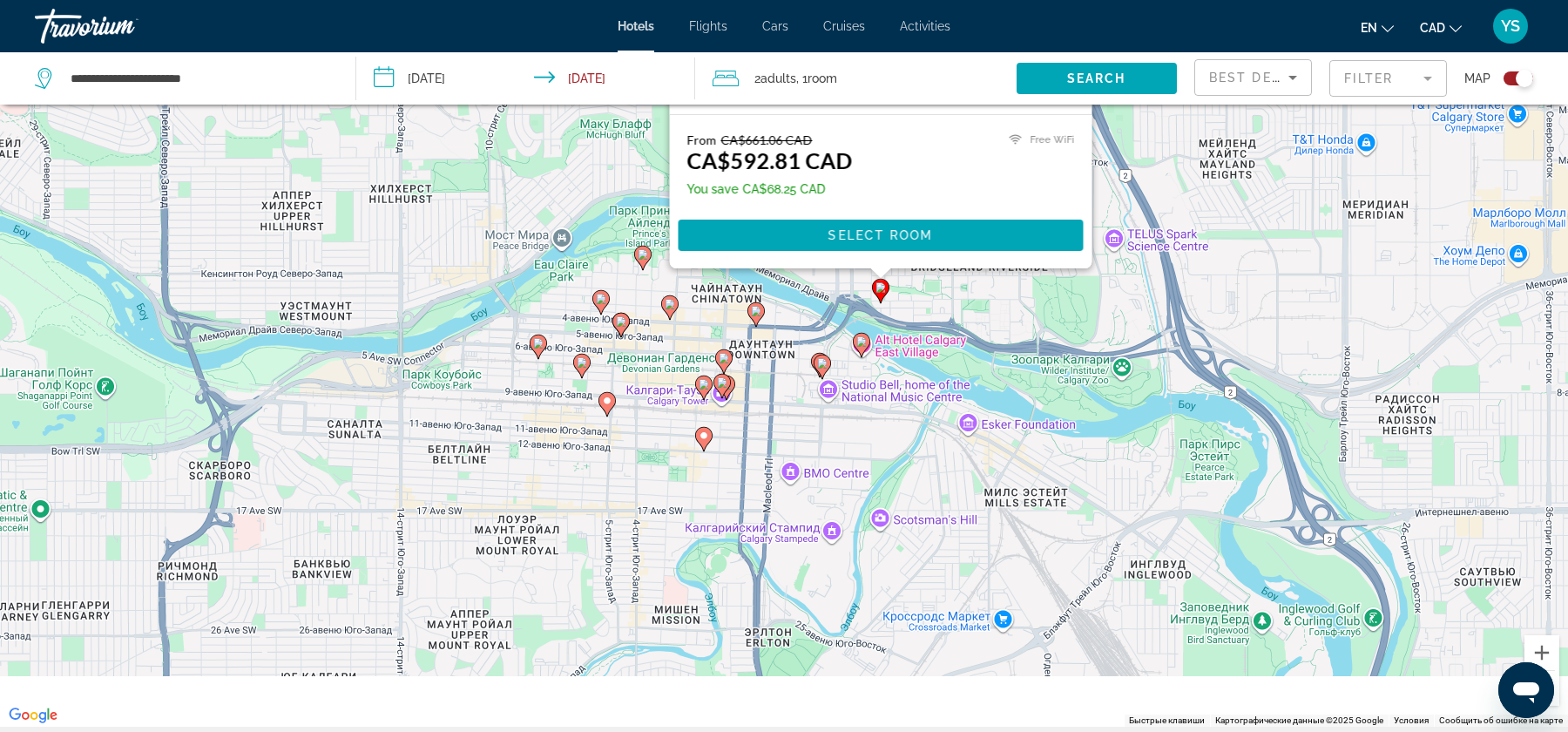
drag, startPoint x: 840, startPoint y: 599, endPoint x: 793, endPoint y: 280, distance: 322.4
click at [793, 280] on div "Чтобы активировать перетаскивание с помощью клавиатуры, нажмите Alt + Ввод. Пос…" at bounding box center [784, 361] width 1568 height 732
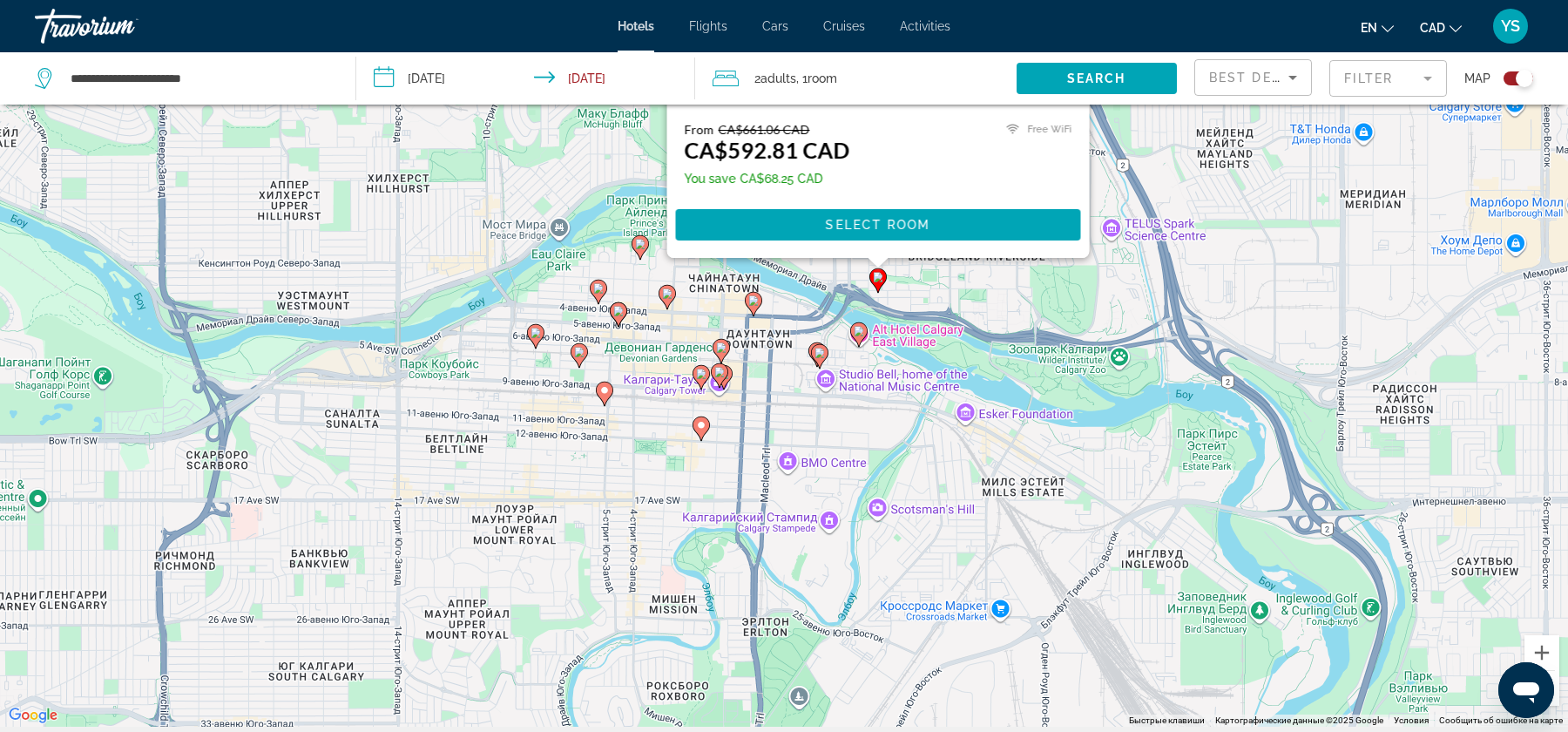
click at [702, 438] on icon "Main content" at bounding box center [701, 429] width 15 height 23
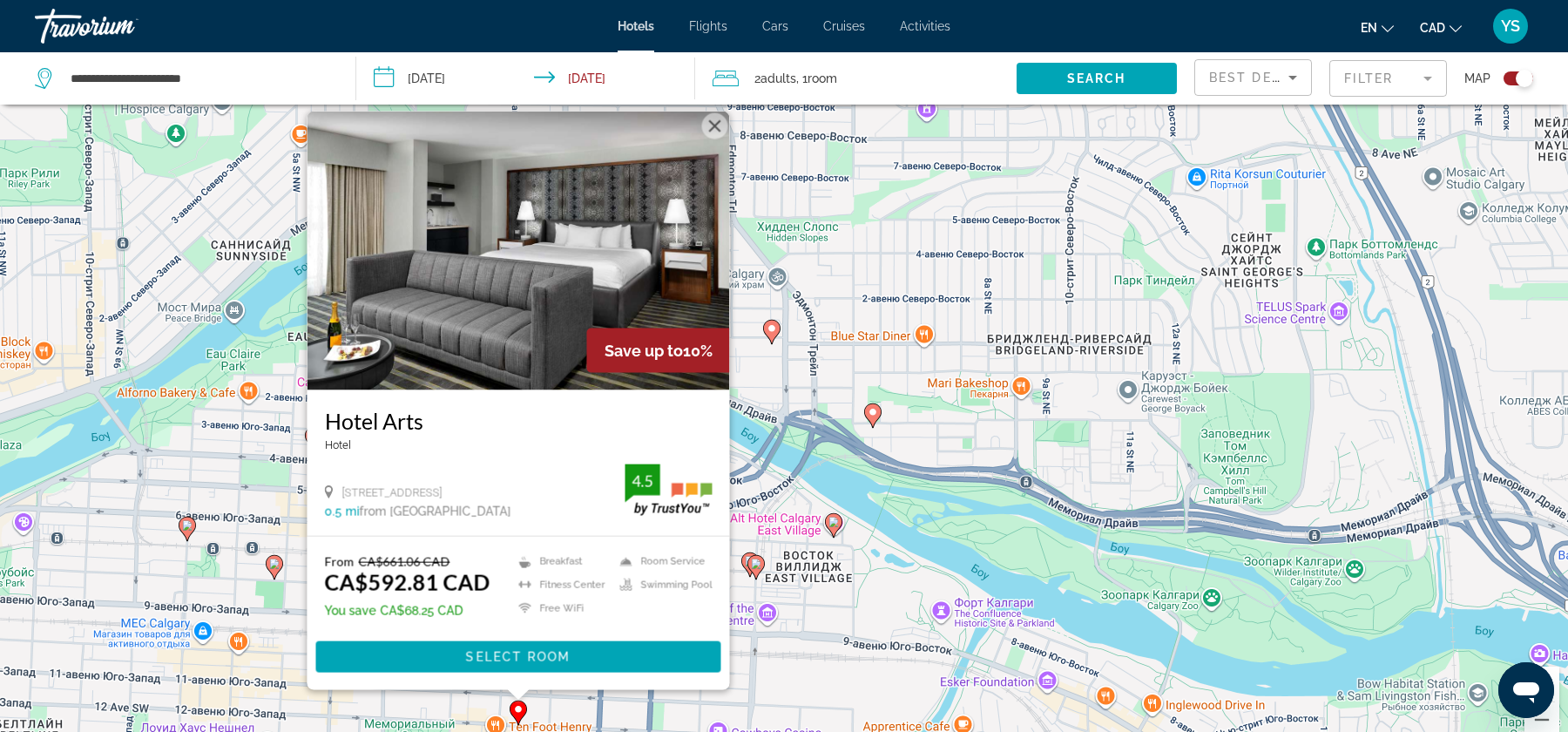
scroll to position [41, 0]
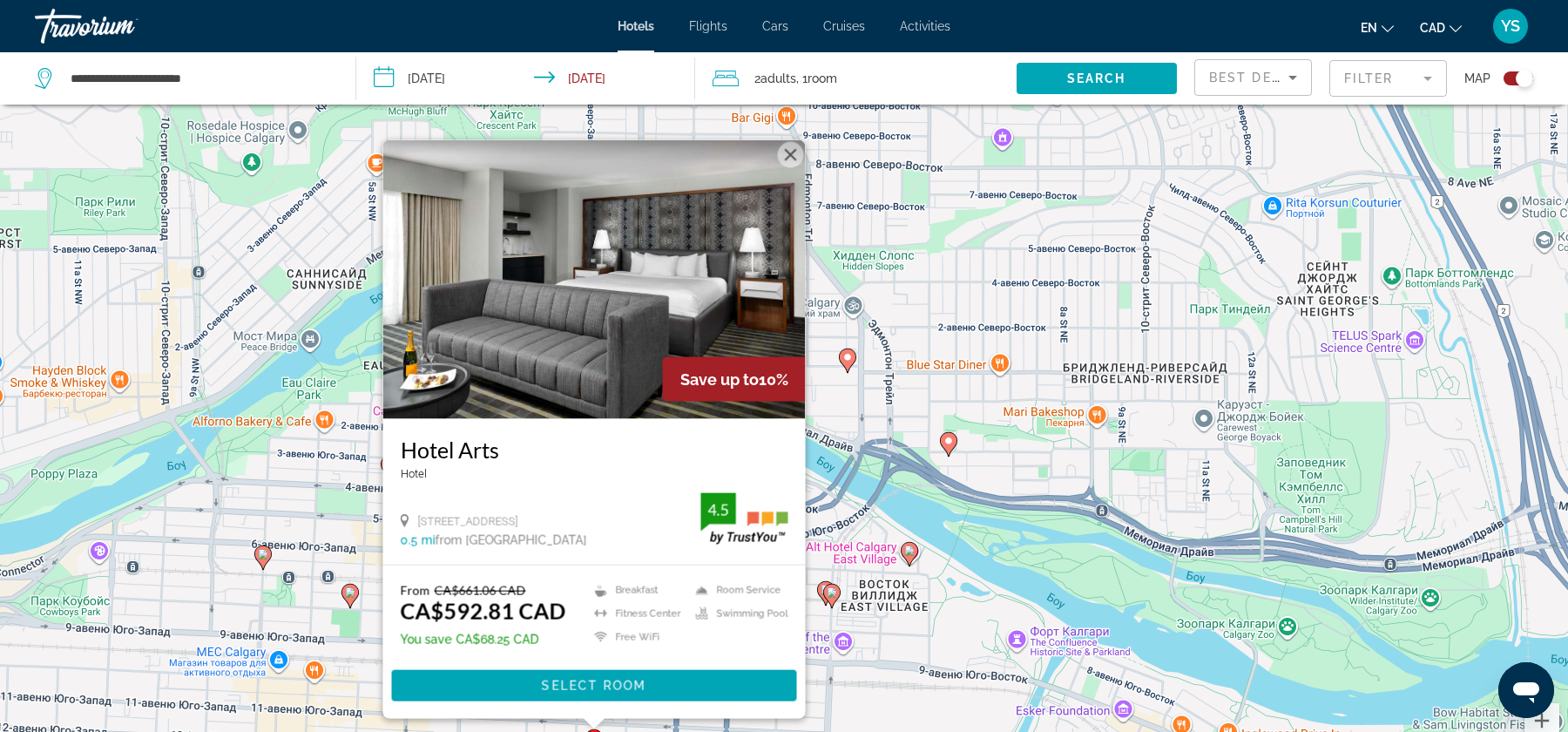
drag, startPoint x: 803, startPoint y: 513, endPoint x: 880, endPoint y: 506, distance: 77.3
click at [880, 506] on div "Чтобы активировать перетаскивание с помощью клавиатуры, нажмите Alt + Ввод. Пос…" at bounding box center [784, 429] width 1568 height 732
click at [795, 157] on button "Закрыть" at bounding box center [790, 155] width 26 height 26
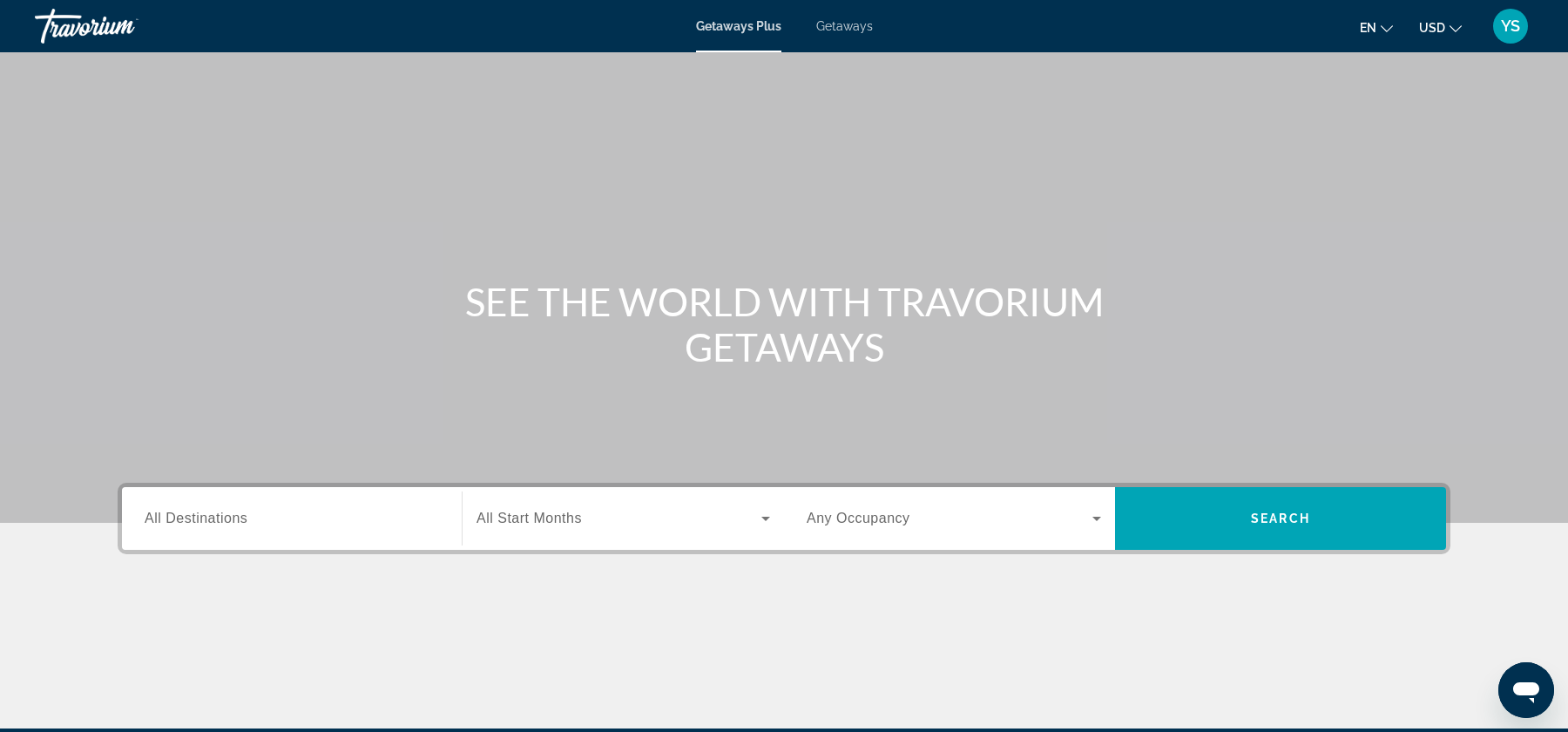
click at [297, 534] on div "Search widget" at bounding box center [292, 519] width 295 height 50
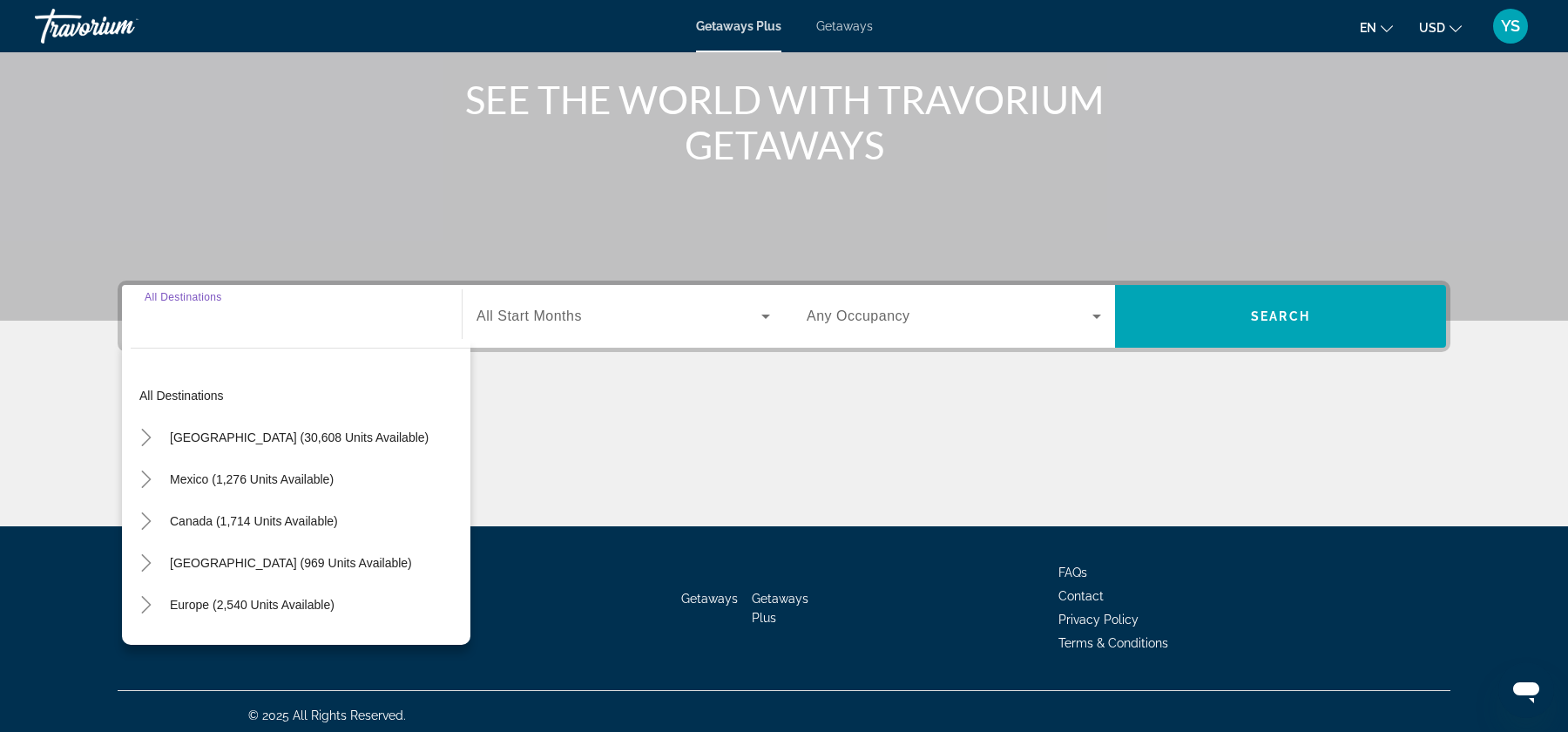
scroll to position [209, 0]
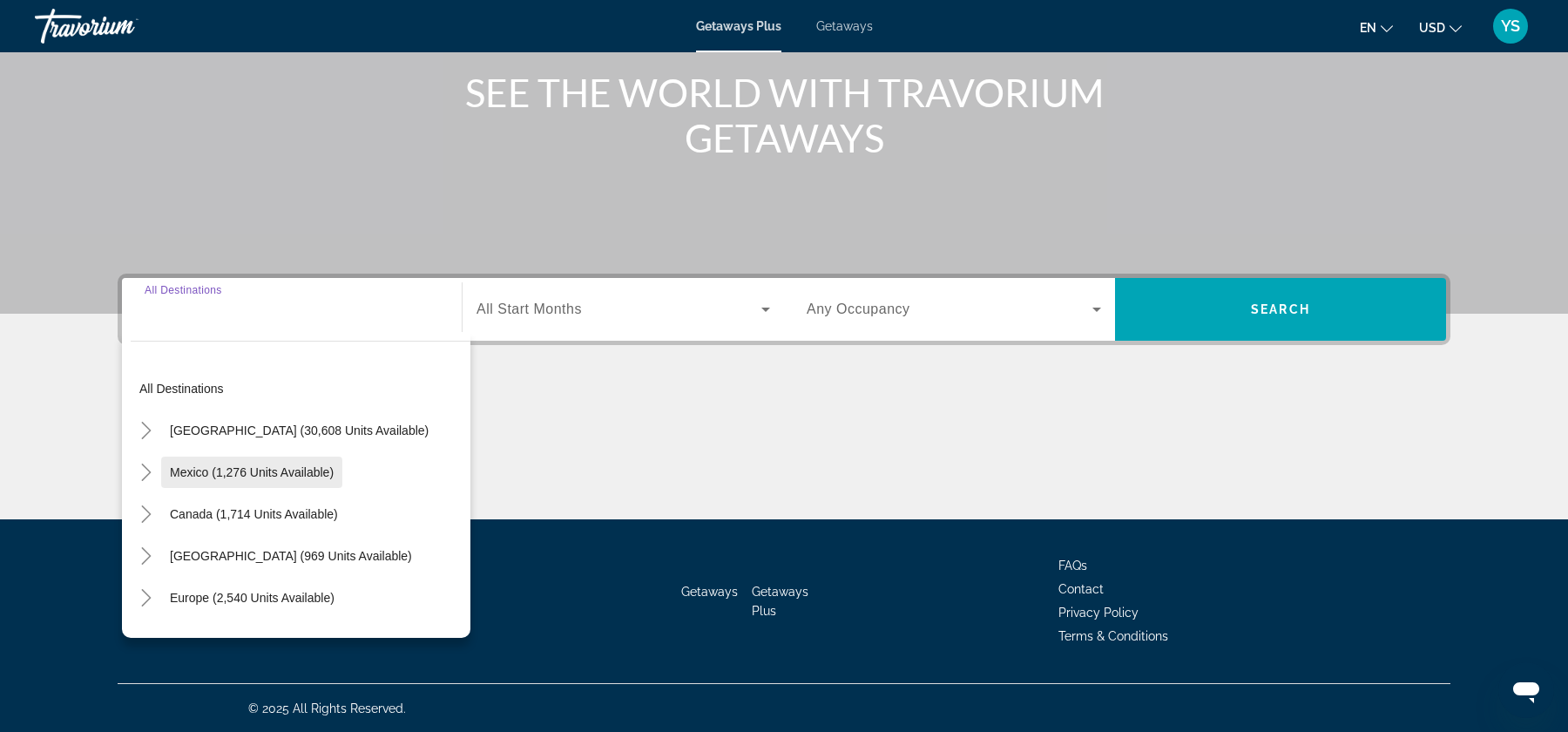
click at [193, 470] on span "Mexico (1,276 units available)" at bounding box center [251, 472] width 164 height 13
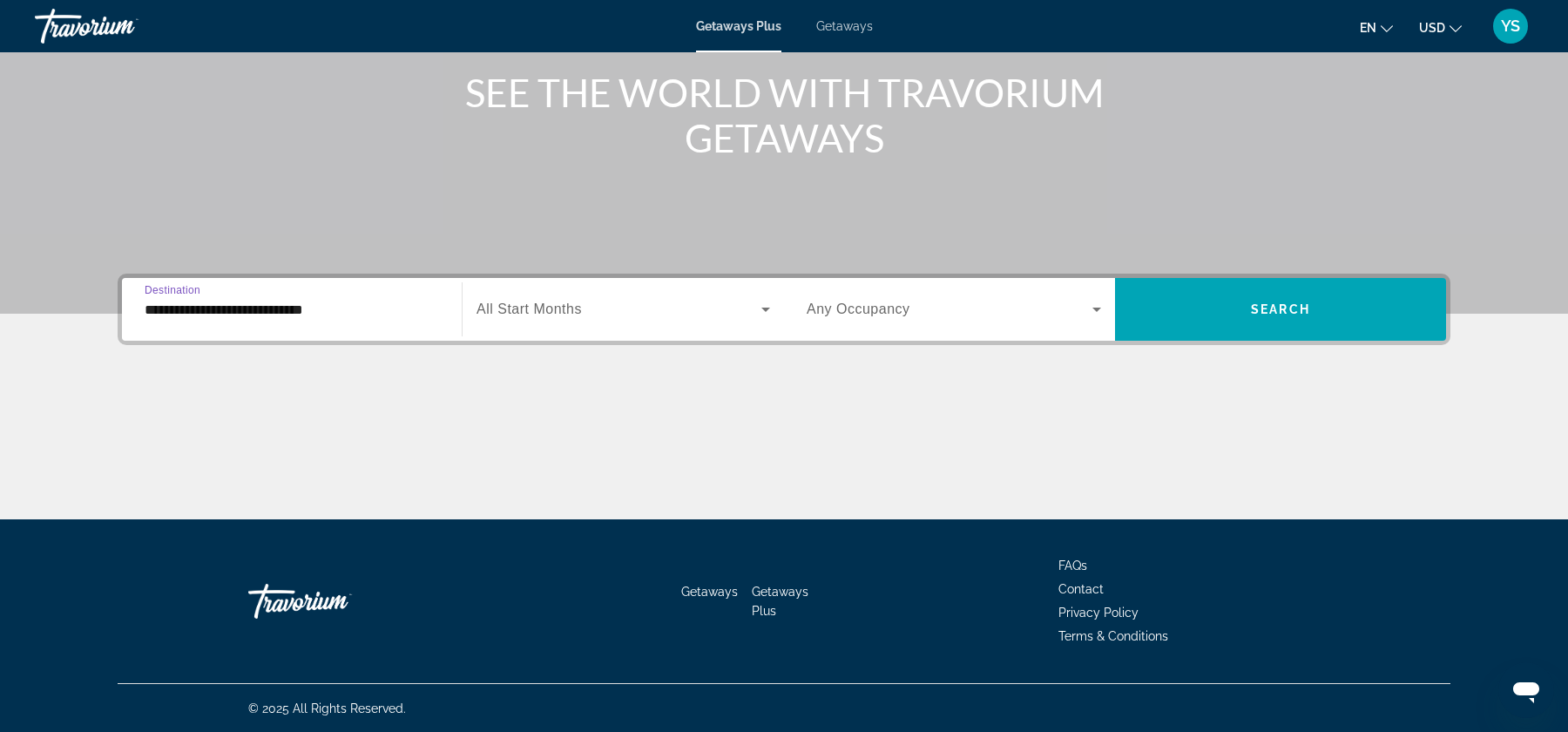
click at [324, 303] on input "**********" at bounding box center [292, 310] width 295 height 21
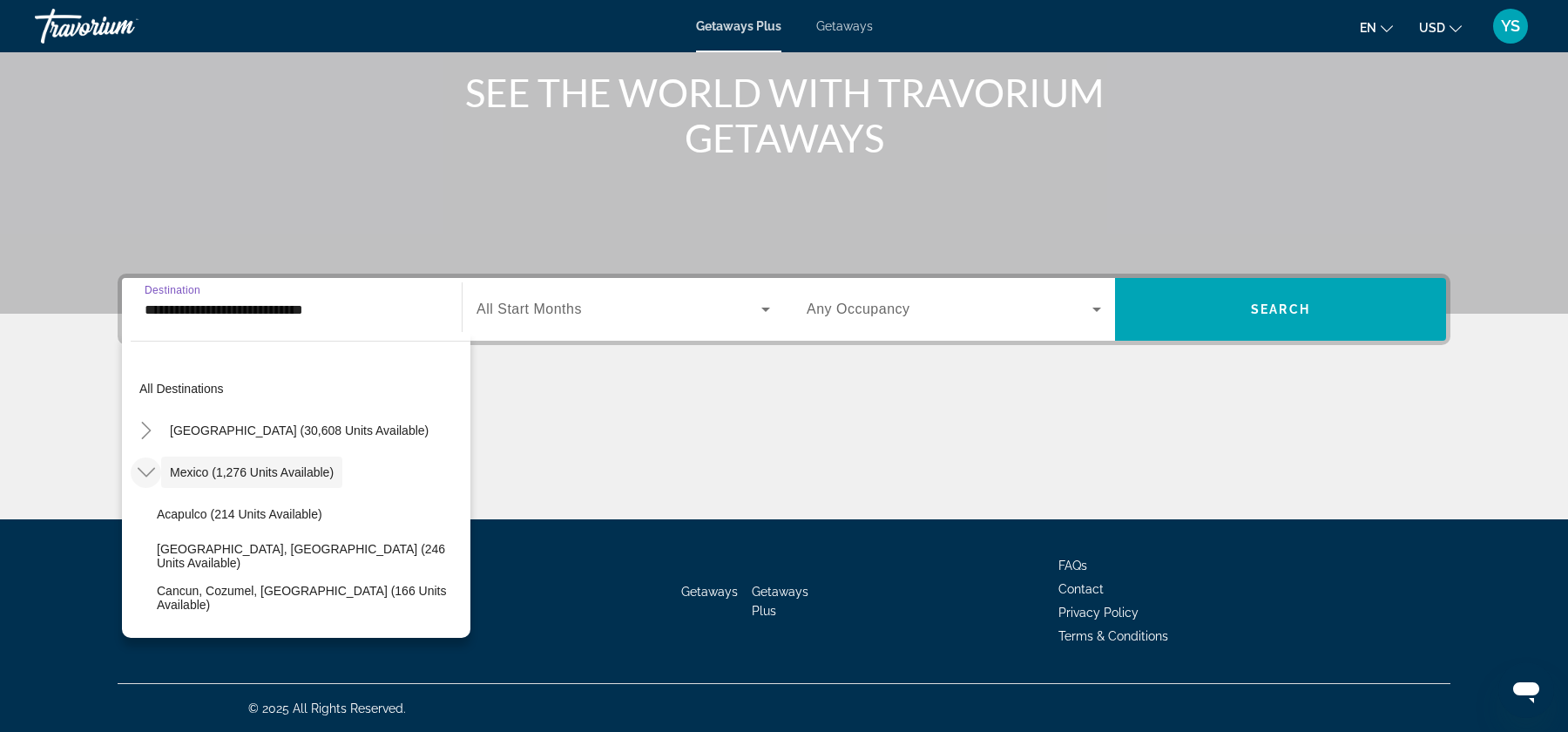
click at [142, 476] on icon "Toggle Mexico (1,276 units available)" at bounding box center [146, 472] width 17 height 17
click at [151, 474] on icon "Toggle Mexico (1,276 units available)" at bounding box center [146, 472] width 17 height 17
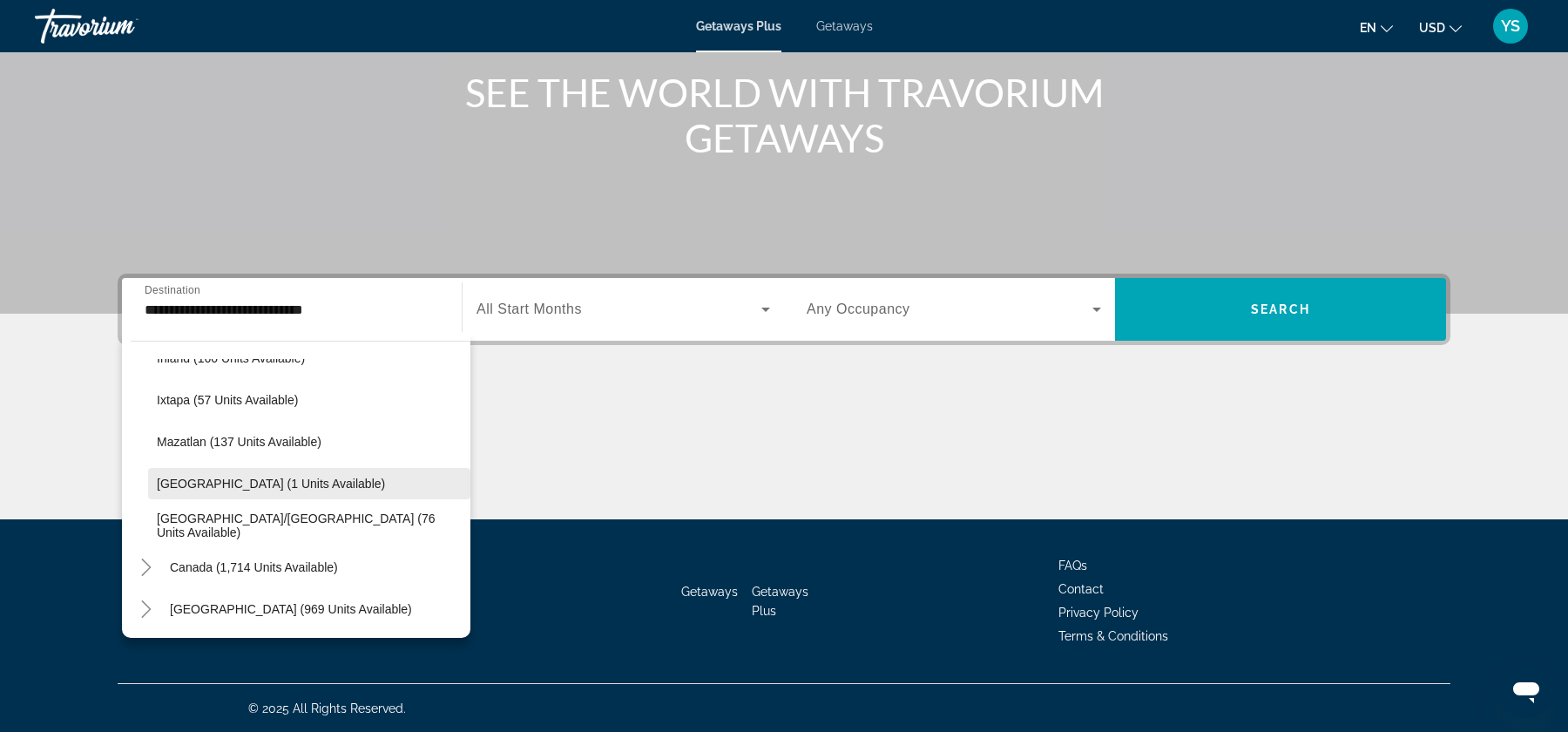
scroll to position [331, 0]
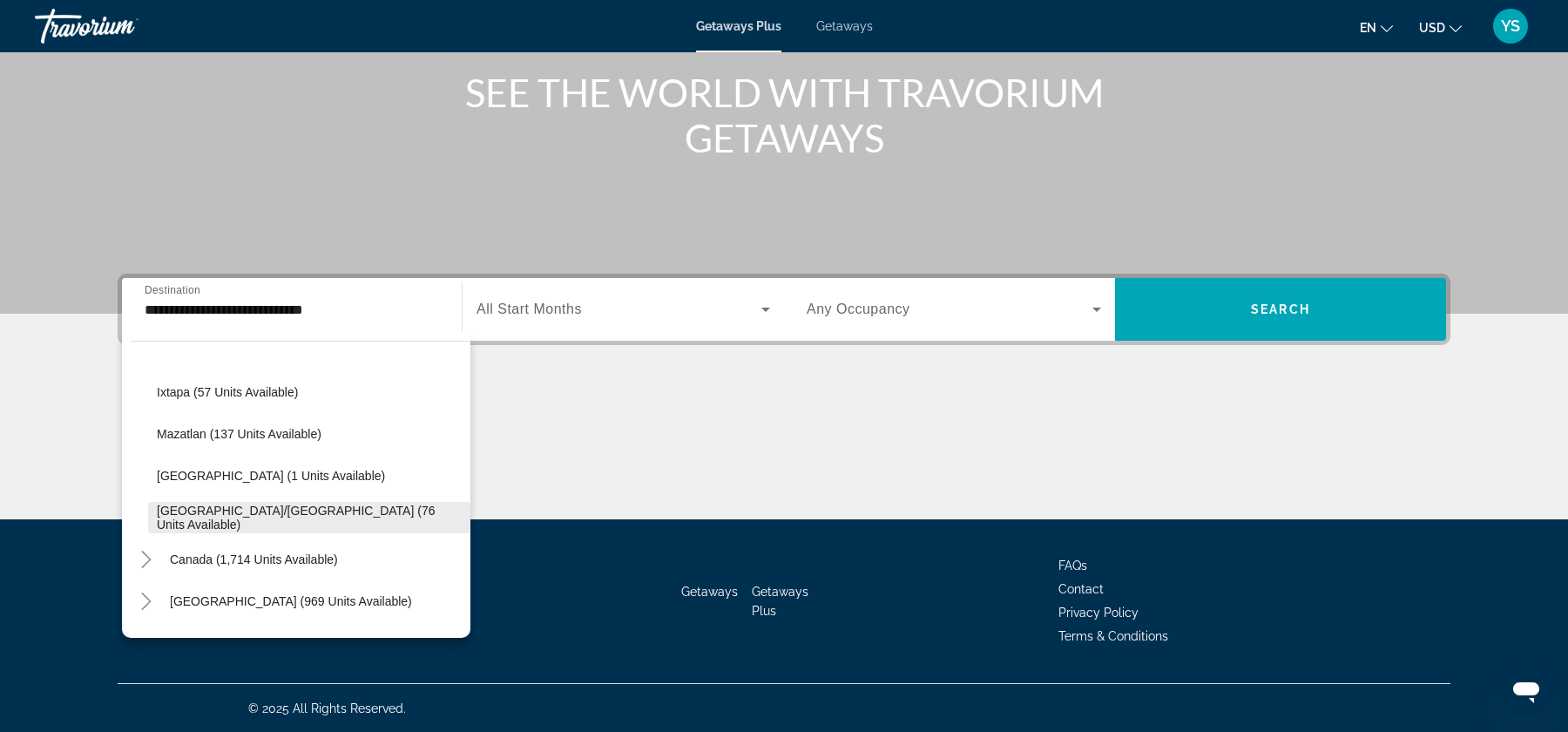
click at [219, 526] on span "Search widget" at bounding box center [309, 517] width 322 height 41
type input "**********"
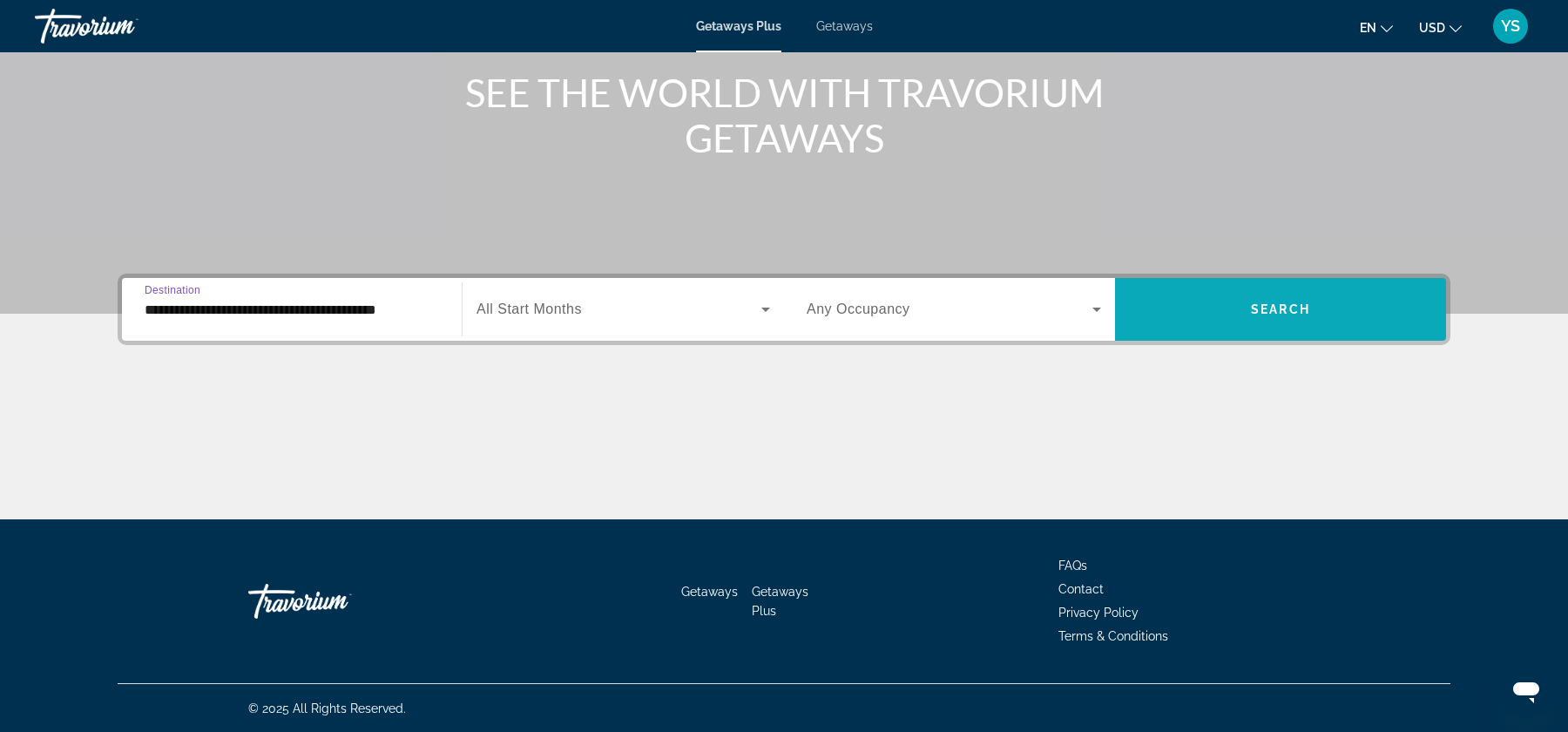
click at [1253, 303] on span "Search" at bounding box center [1281, 309] width 60 height 13
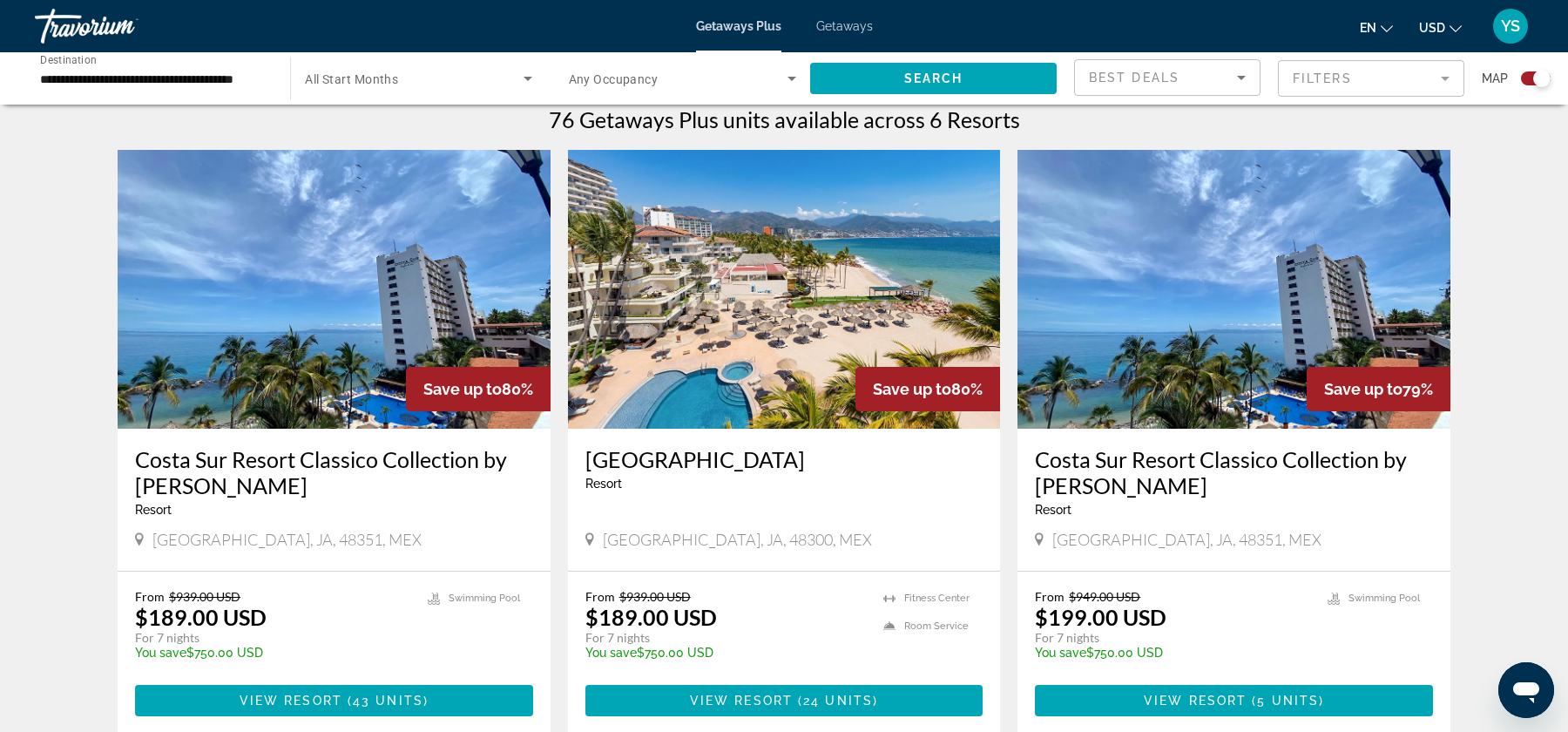
scroll to position [551, 0]
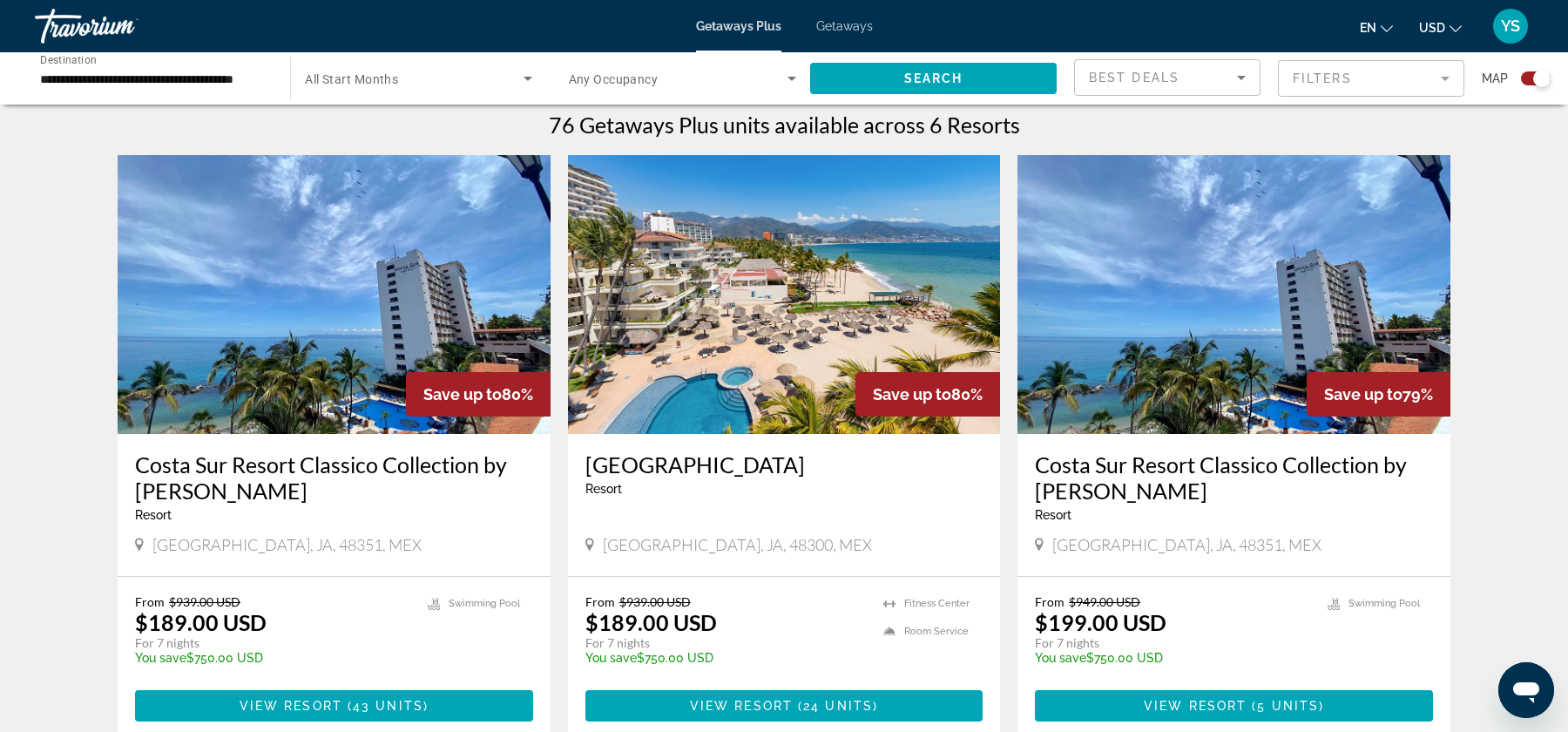
click at [814, 362] on img "Main content" at bounding box center [784, 295] width 433 height 279
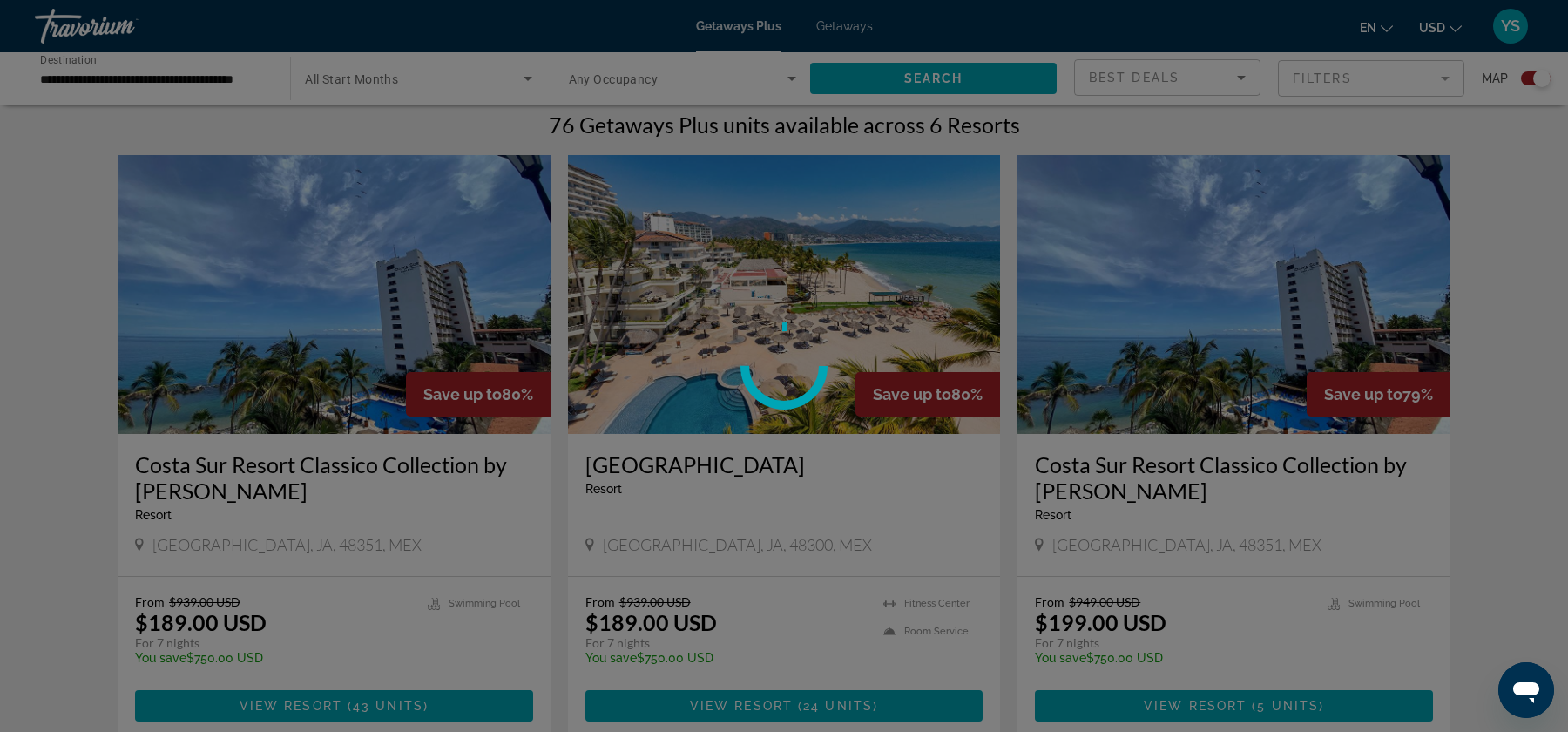
scroll to position [545, 0]
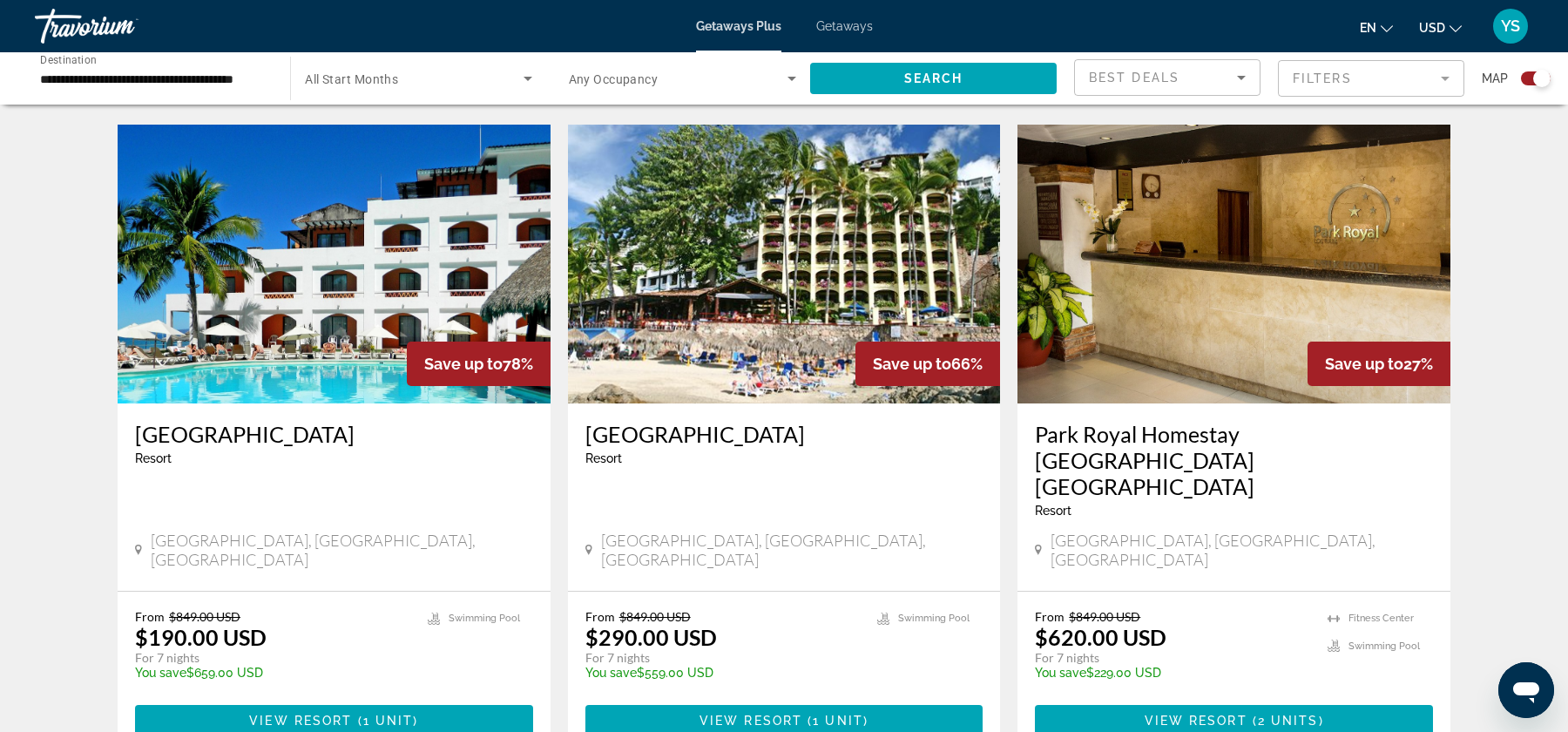
scroll to position [1183, 0]
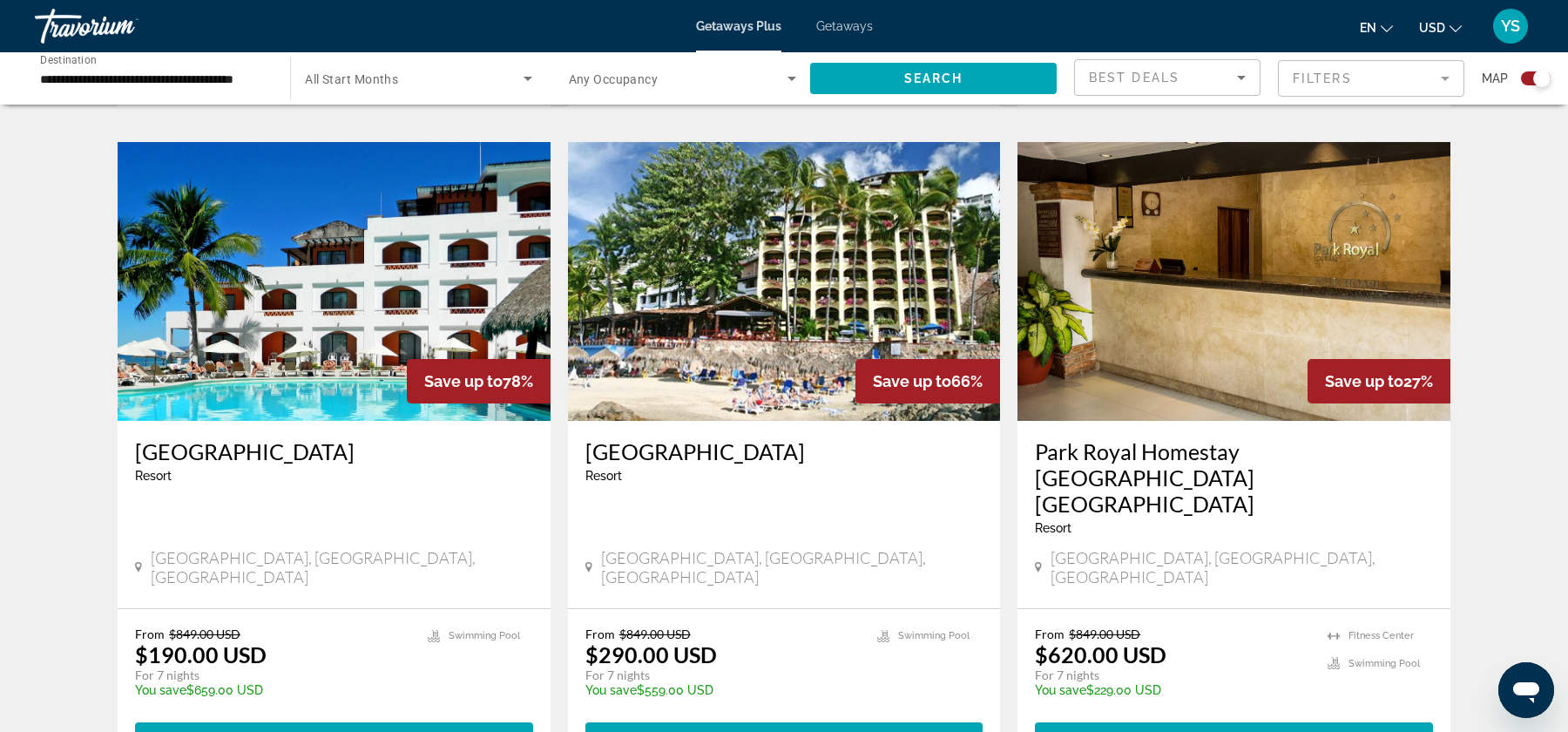
click at [801, 385] on img "Main content" at bounding box center [784, 282] width 433 height 279
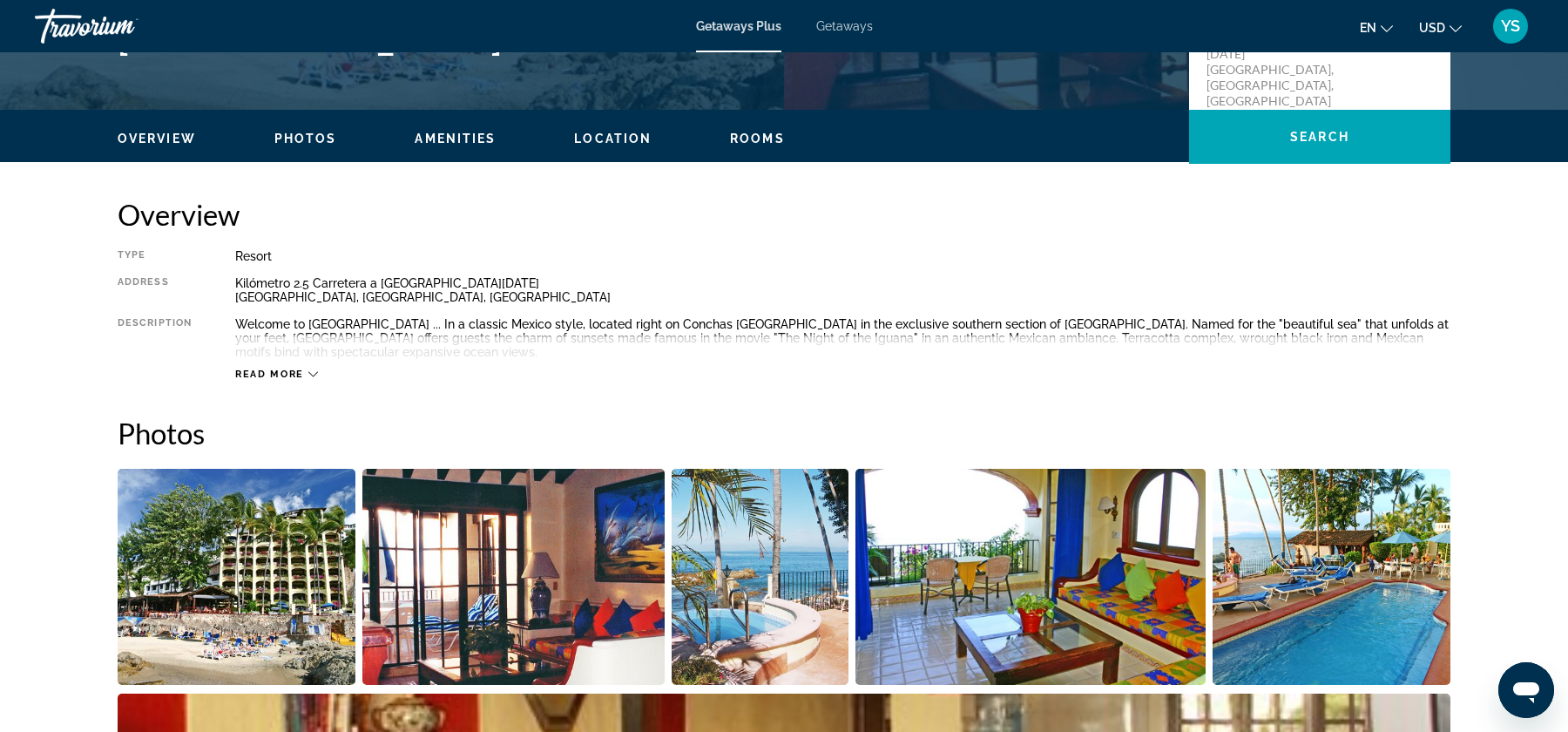
scroll to position [461, 0]
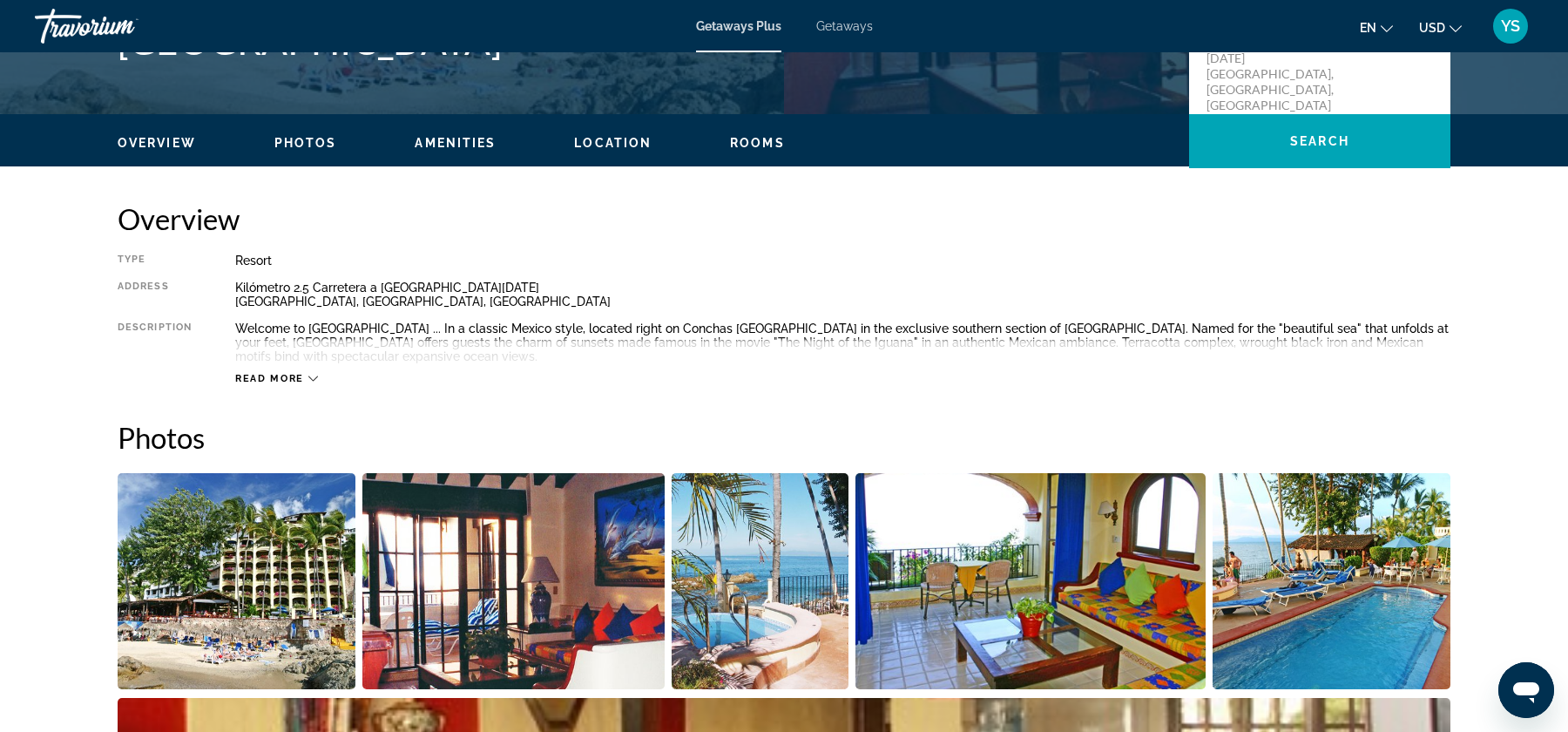
click at [316, 379] on icon "Main content" at bounding box center [313, 379] width 10 height 10
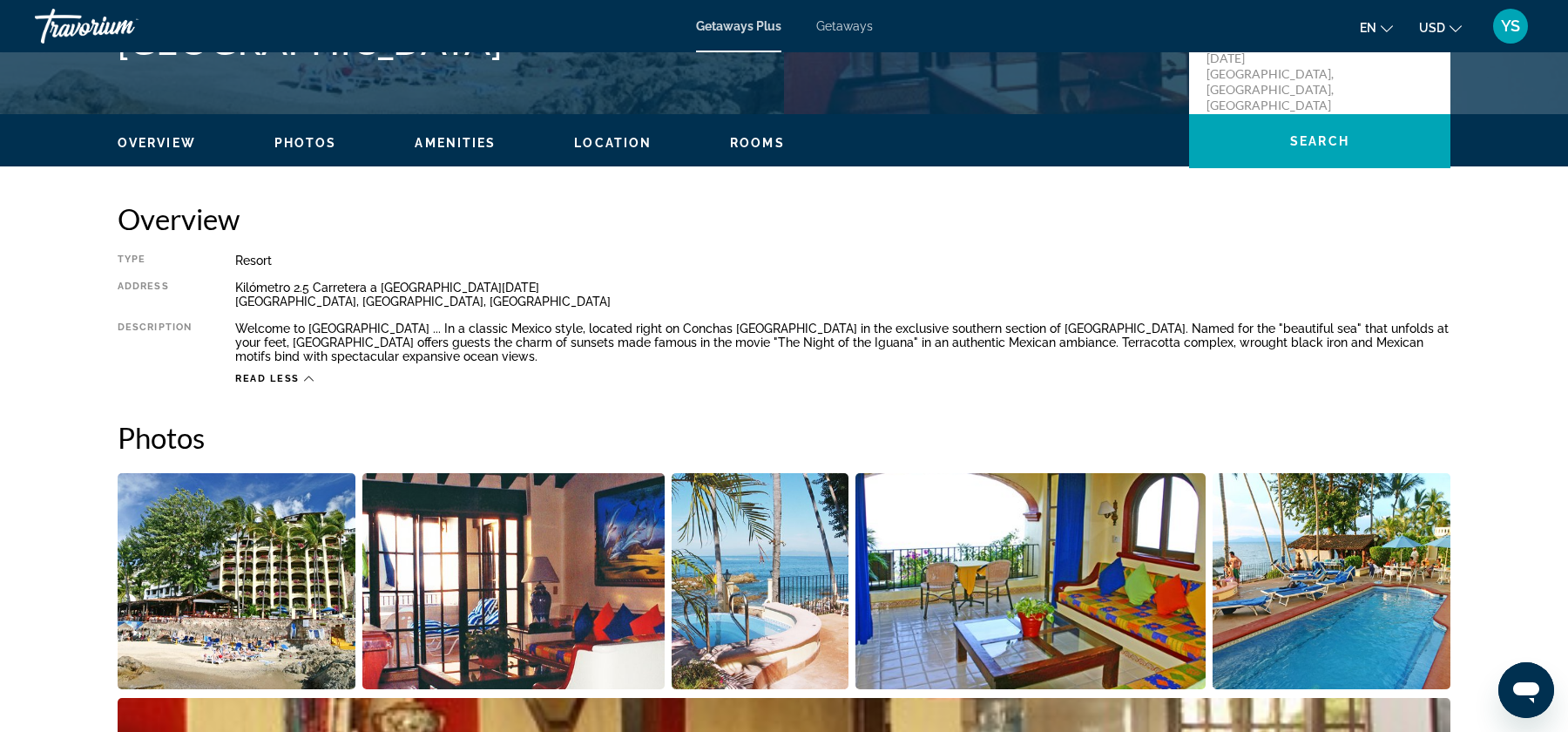
click at [156, 141] on span "Overview" at bounding box center [156, 143] width 78 height 13
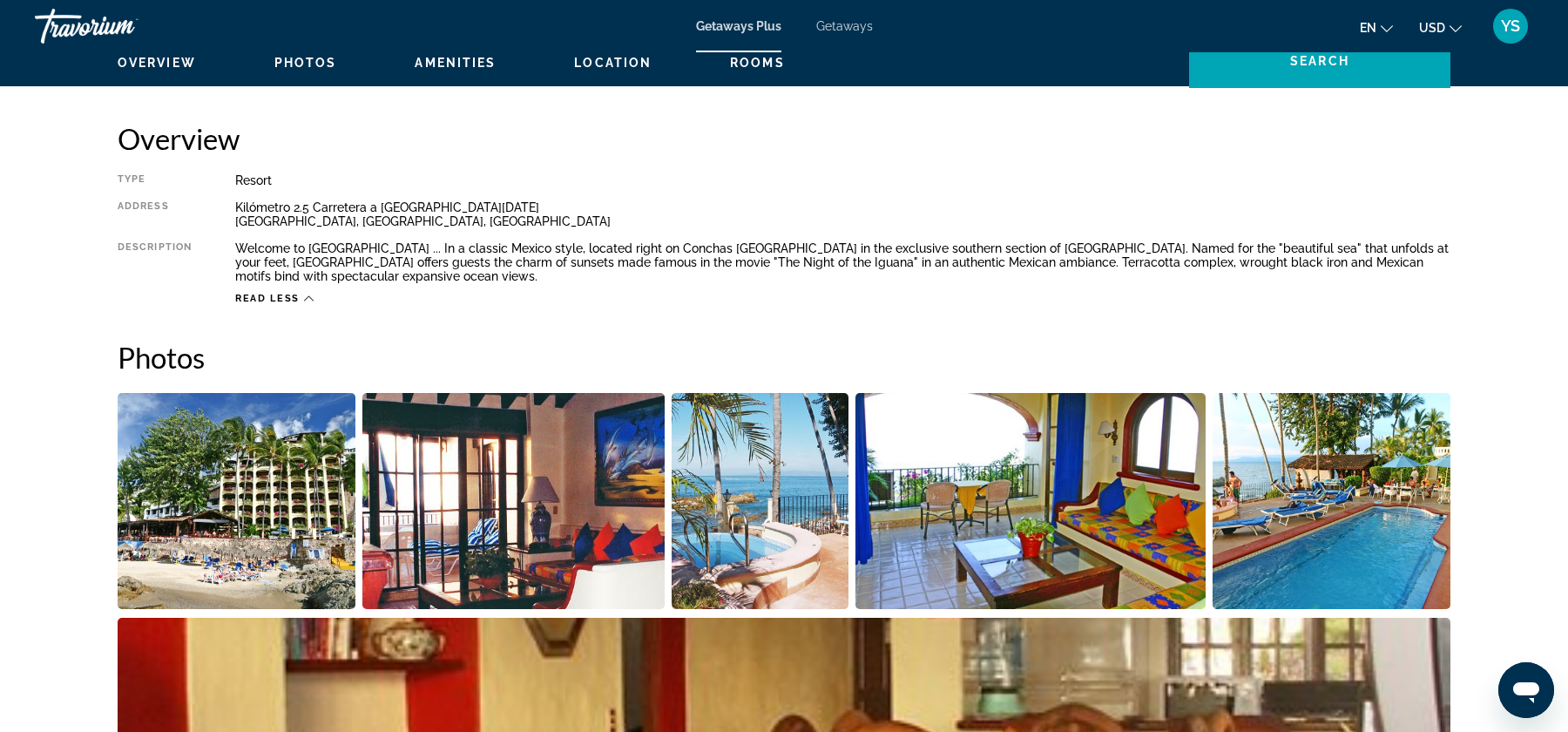
scroll to position [218, 0]
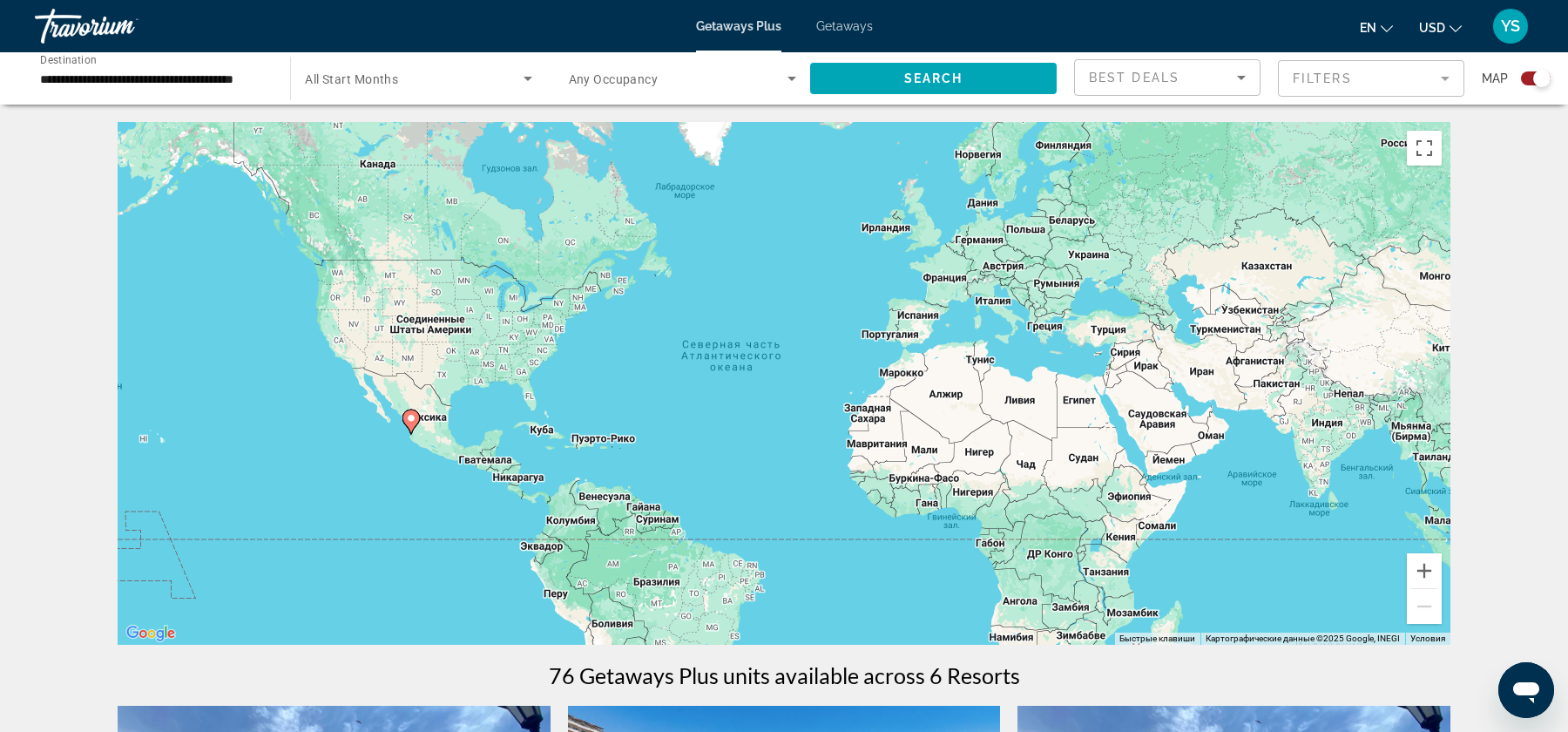
click at [242, 68] on input "**********" at bounding box center [154, 79] width 227 height 21
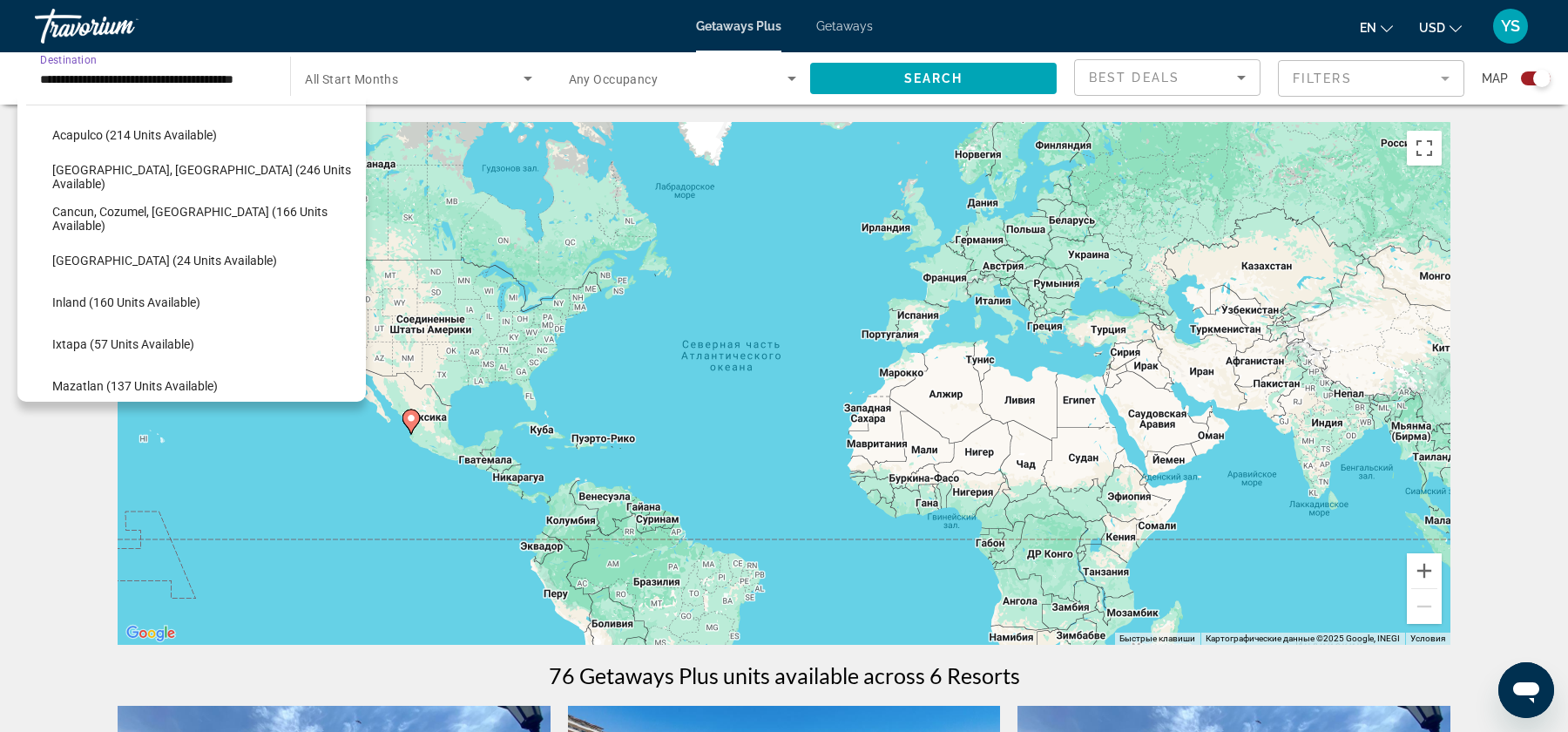
scroll to position [141, 0]
click at [107, 227] on span "Search widget" at bounding box center [204, 221] width 322 height 41
type input "**********"
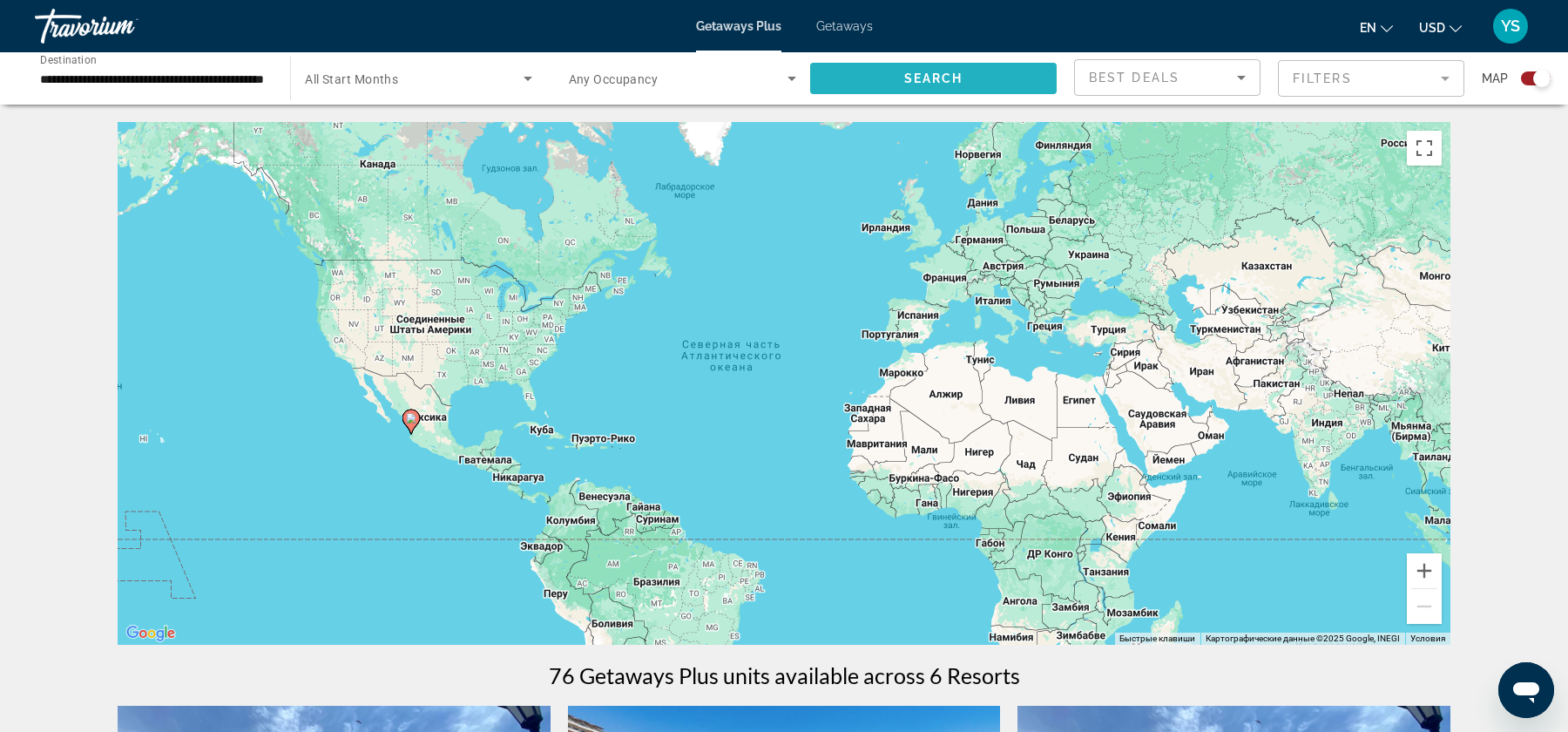
click at [874, 69] on span "Search widget" at bounding box center [934, 78] width 246 height 41
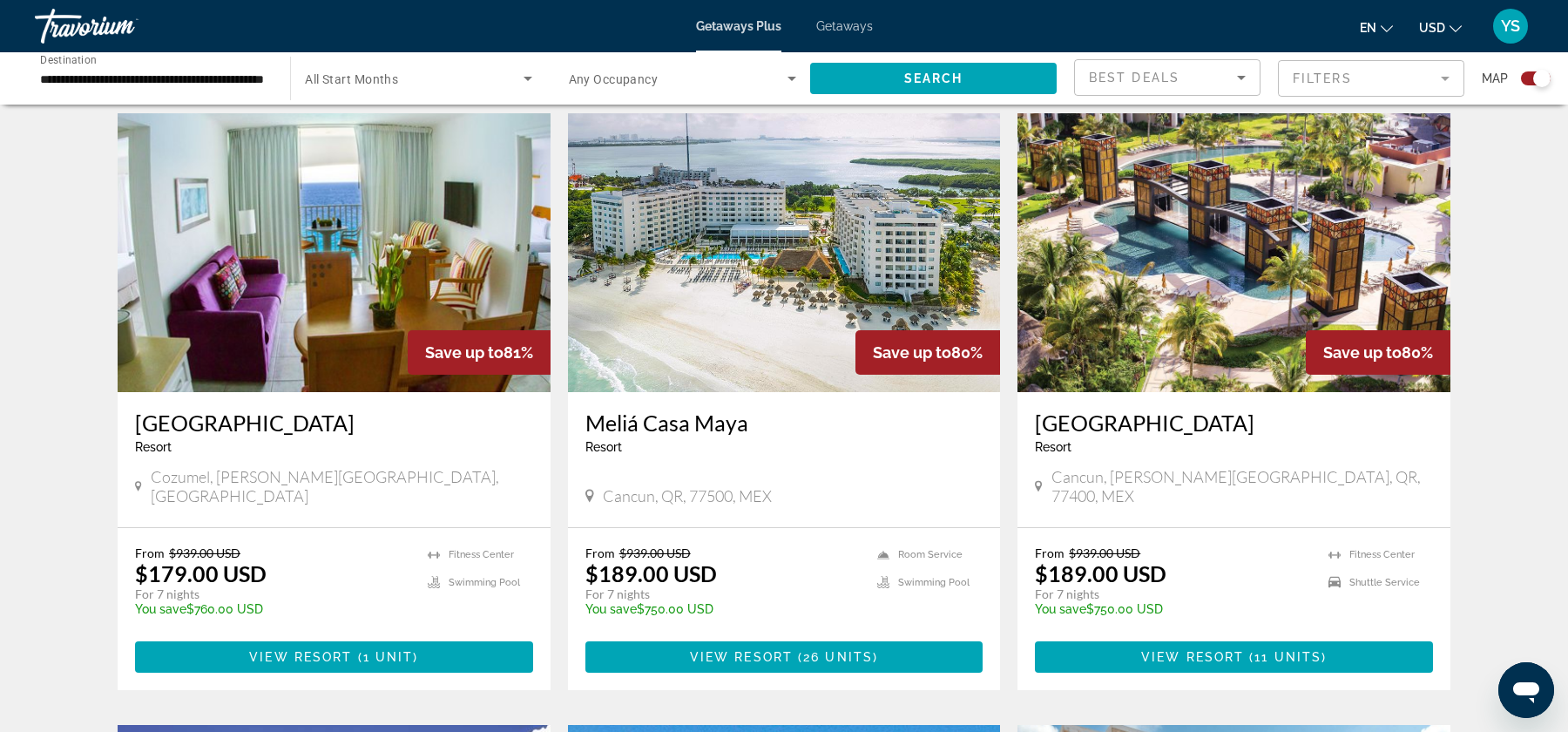
scroll to position [569, 0]
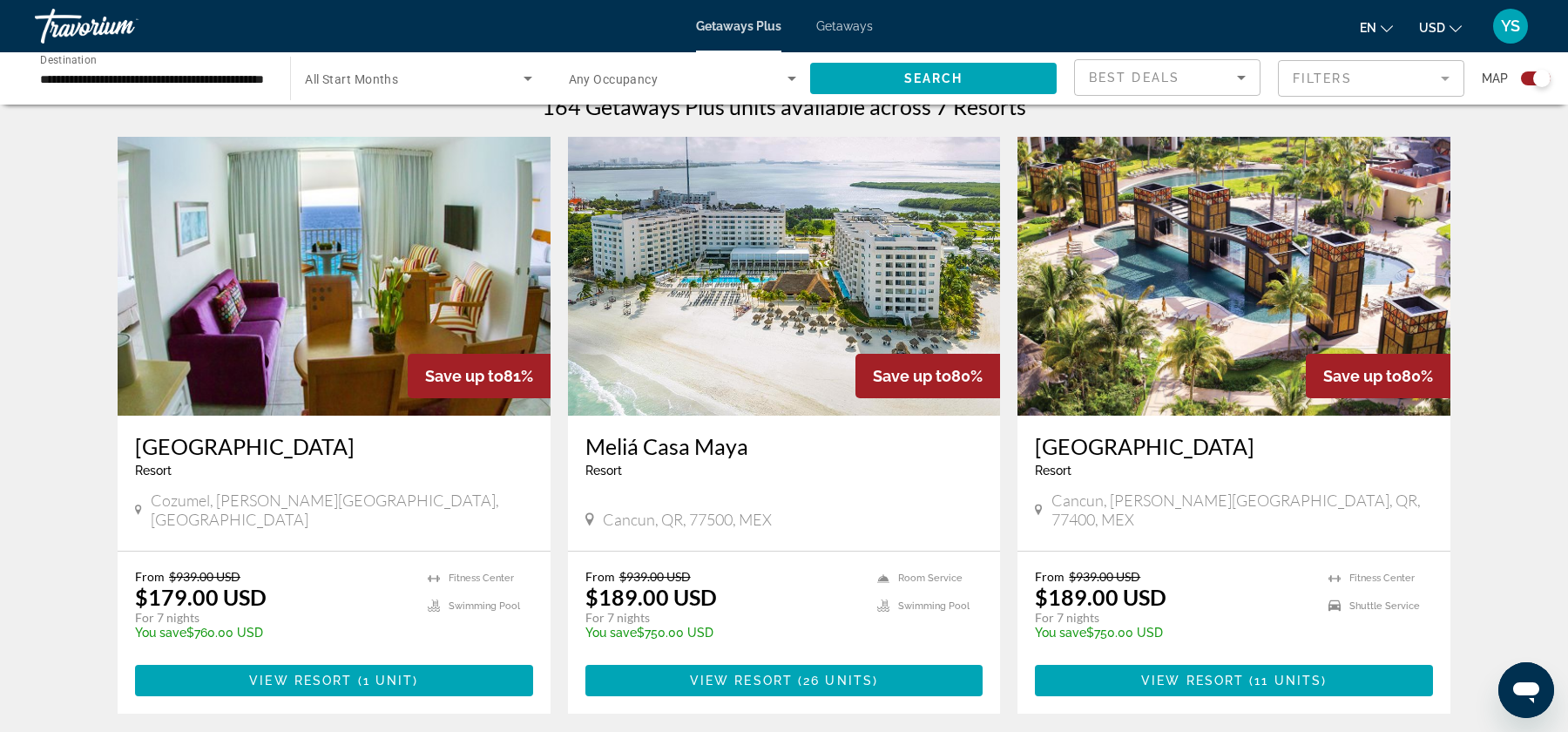
click at [802, 321] on img "Main content" at bounding box center [784, 276] width 433 height 279
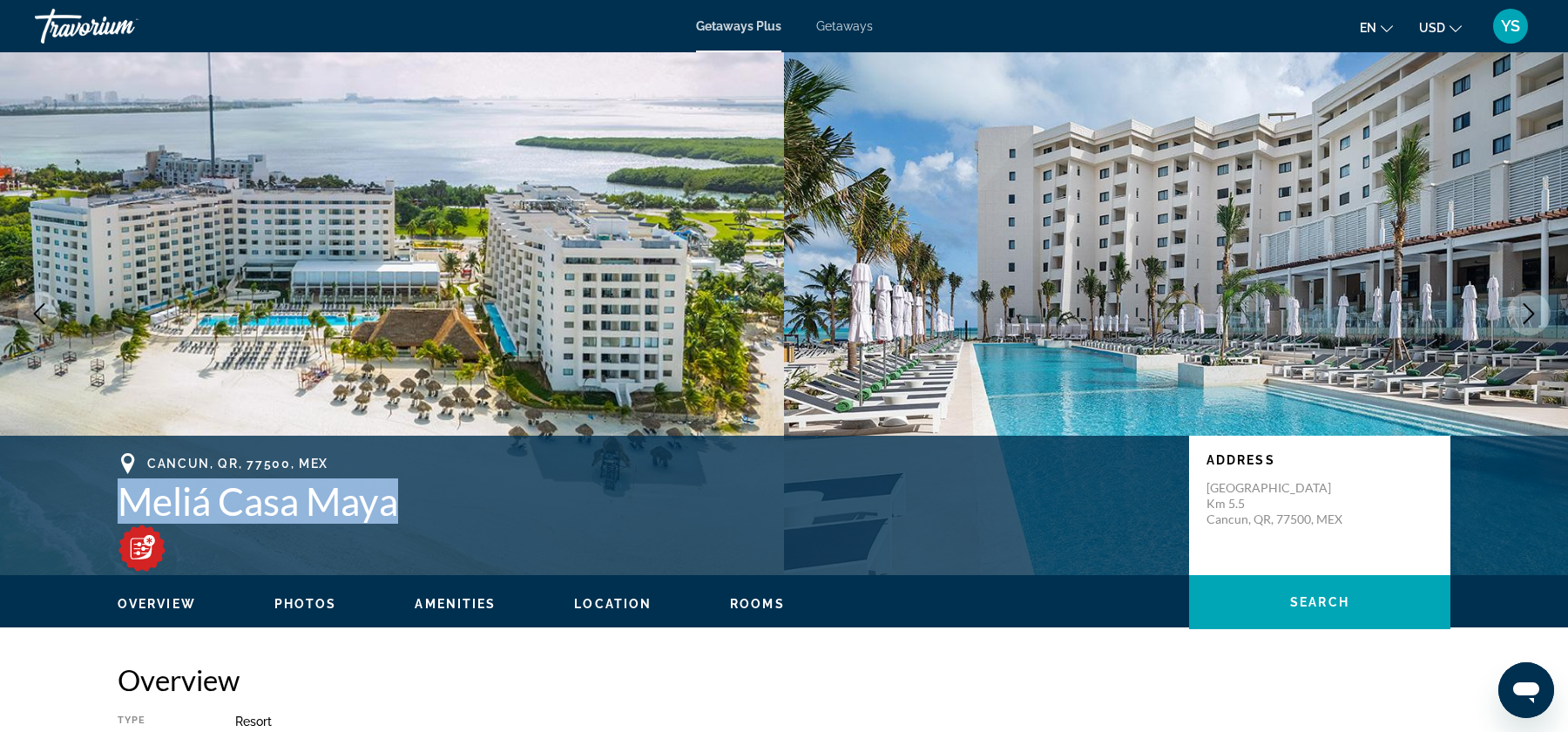
drag, startPoint x: 121, startPoint y: 484, endPoint x: 444, endPoint y: 489, distance: 323.0
click at [444, 489] on h1 "Meliá Casa Maya" at bounding box center [644, 501] width 1054 height 45
copy h1 "Meliá Casa Maya"
